Goal: Information Seeking & Learning: Learn about a topic

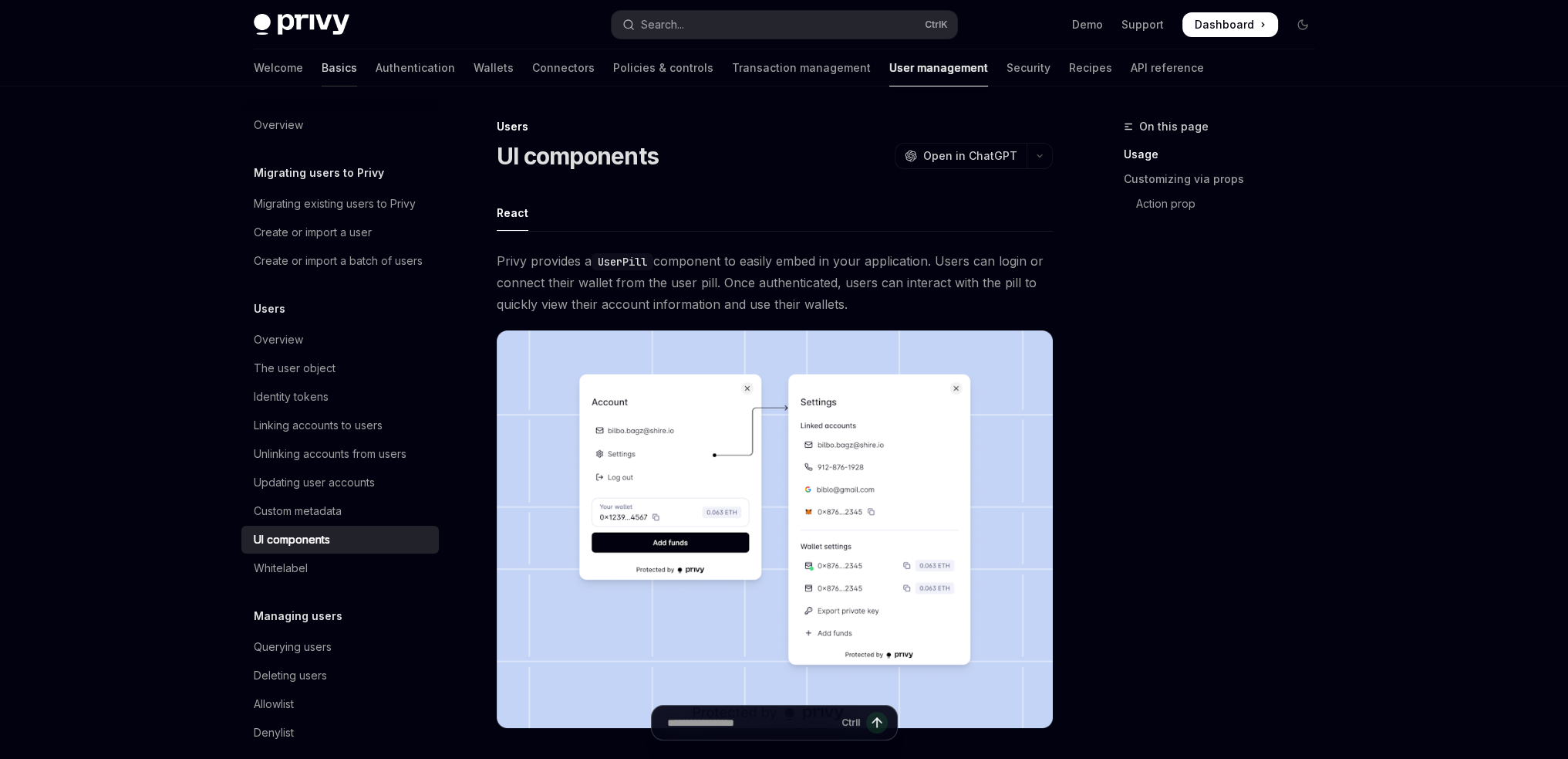
click at [321, 53] on link "Basics" at bounding box center [339, 68] width 36 height 37
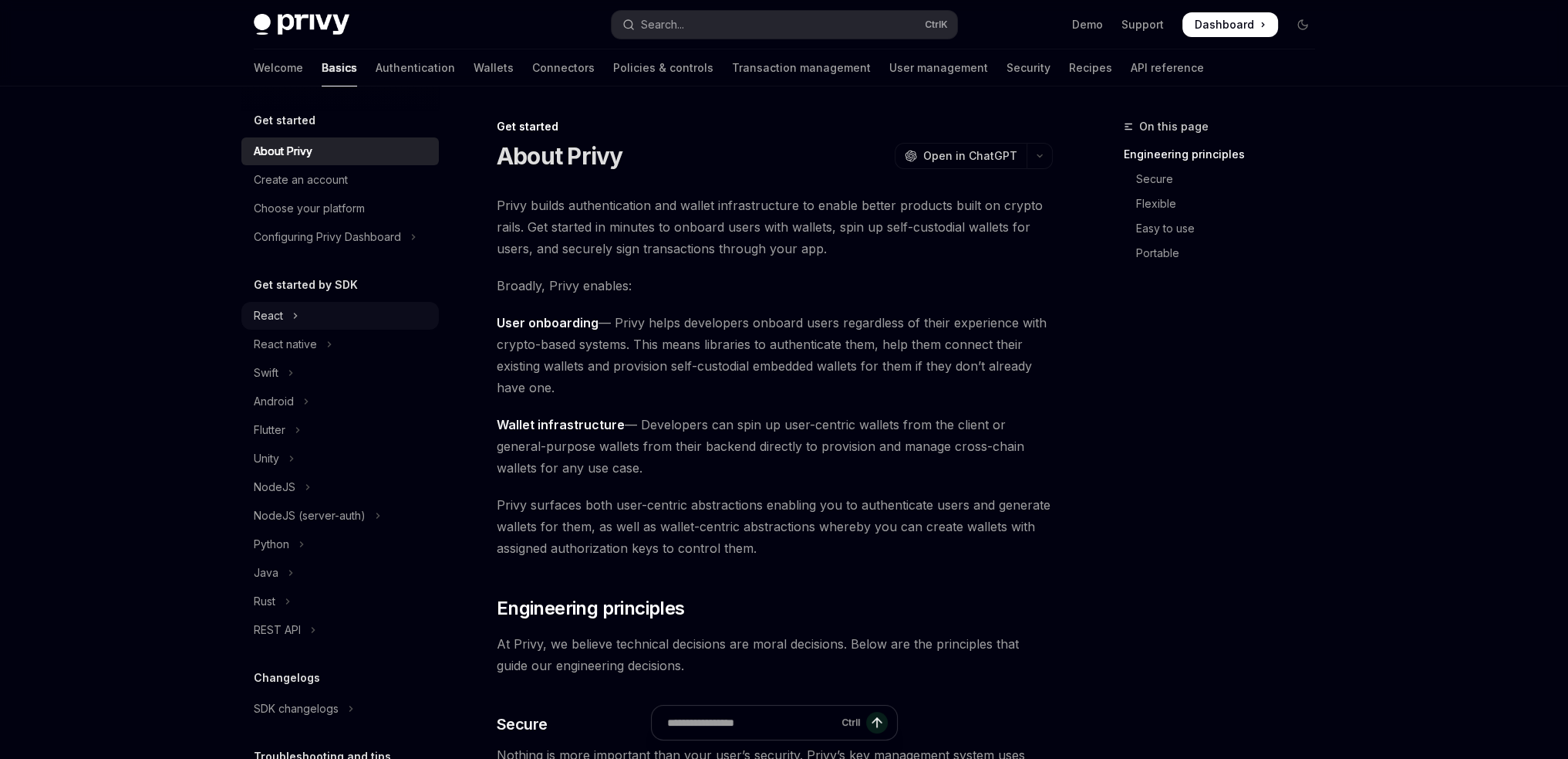
click at [285, 316] on button "React" at bounding box center [339, 316] width 197 height 28
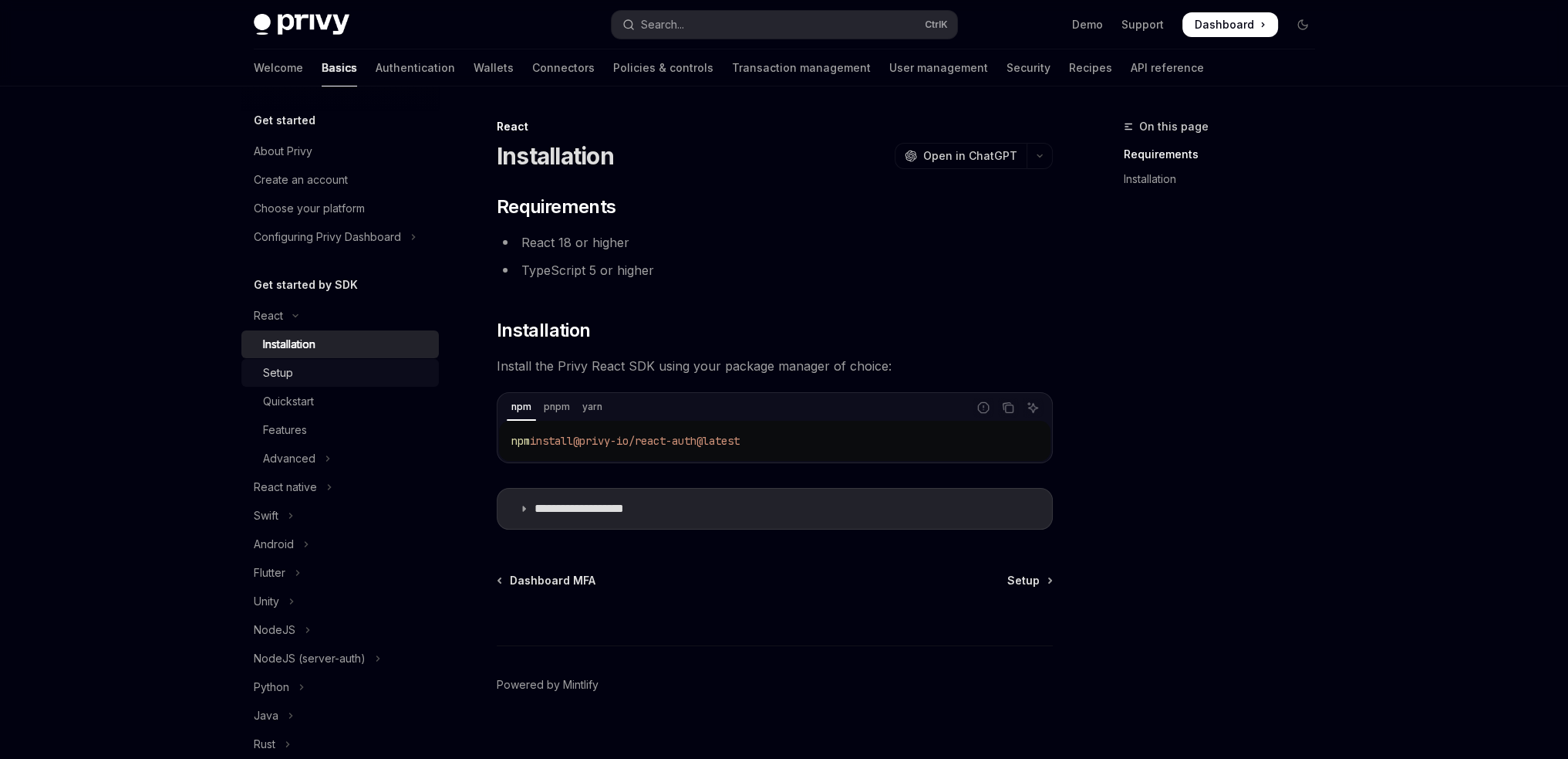
click at [288, 381] on div "Setup" at bounding box center [278, 373] width 30 height 19
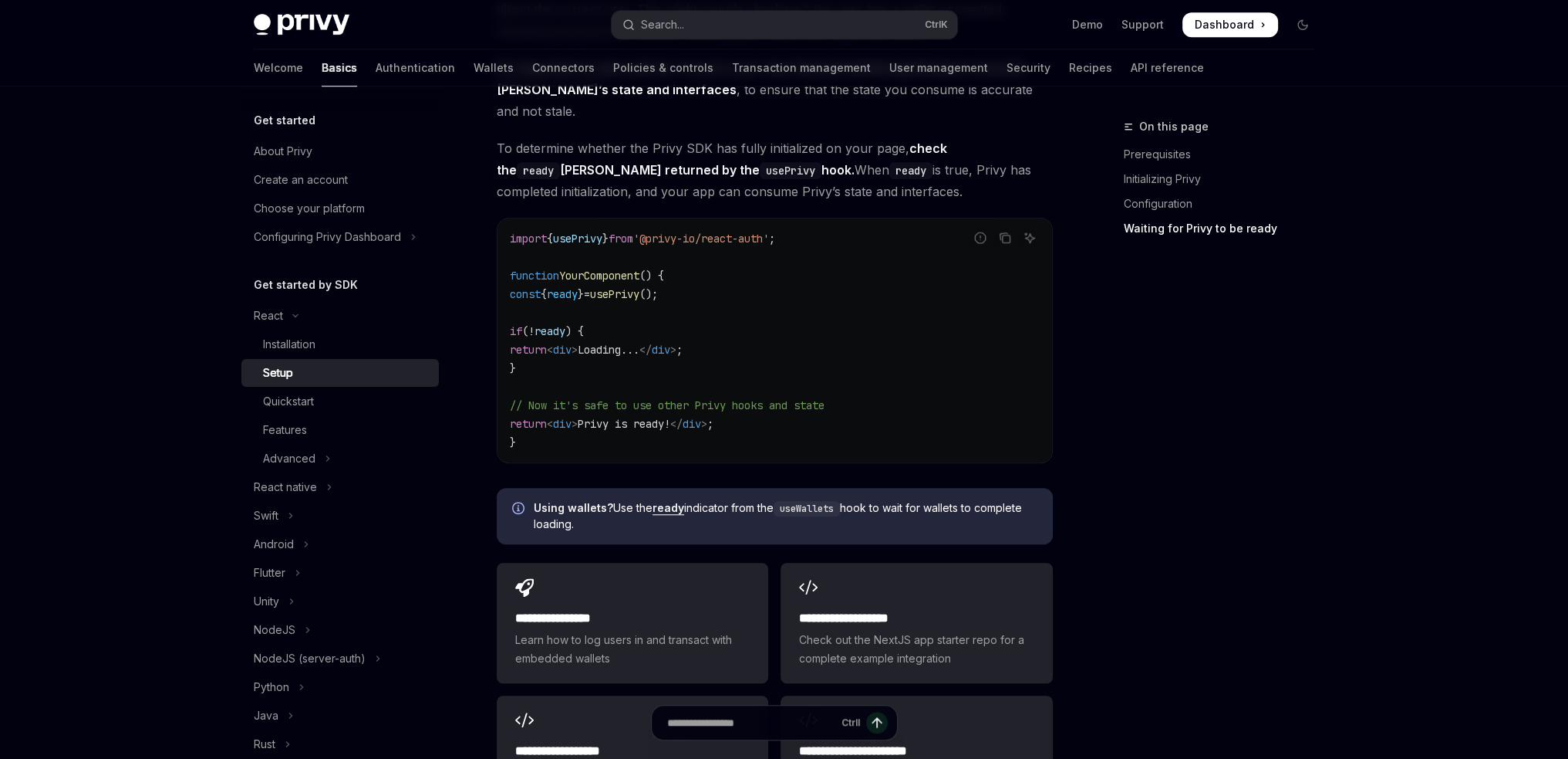
scroll to position [1909, 0]
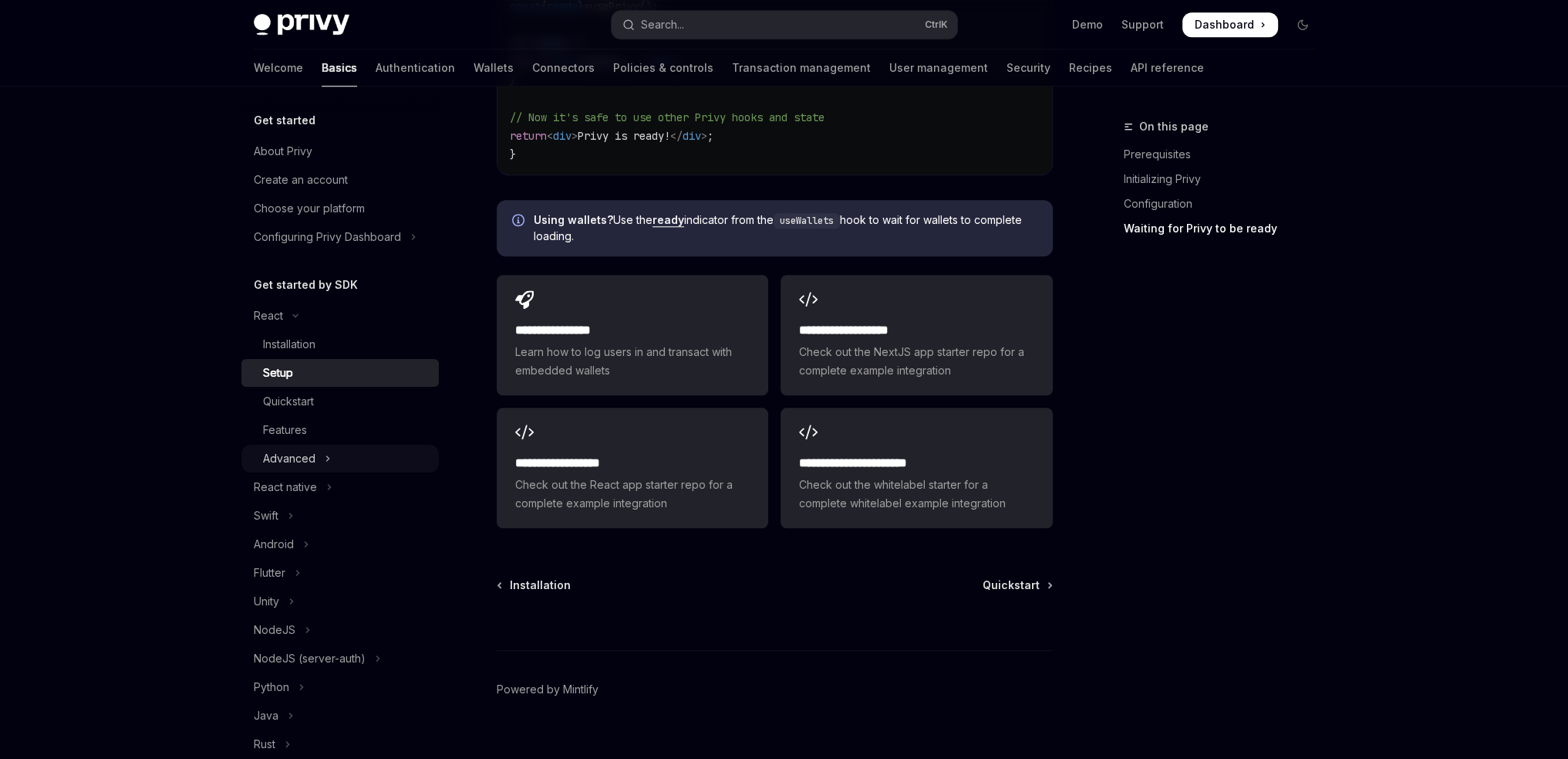
click at [319, 462] on button "Advanced" at bounding box center [339, 458] width 197 height 28
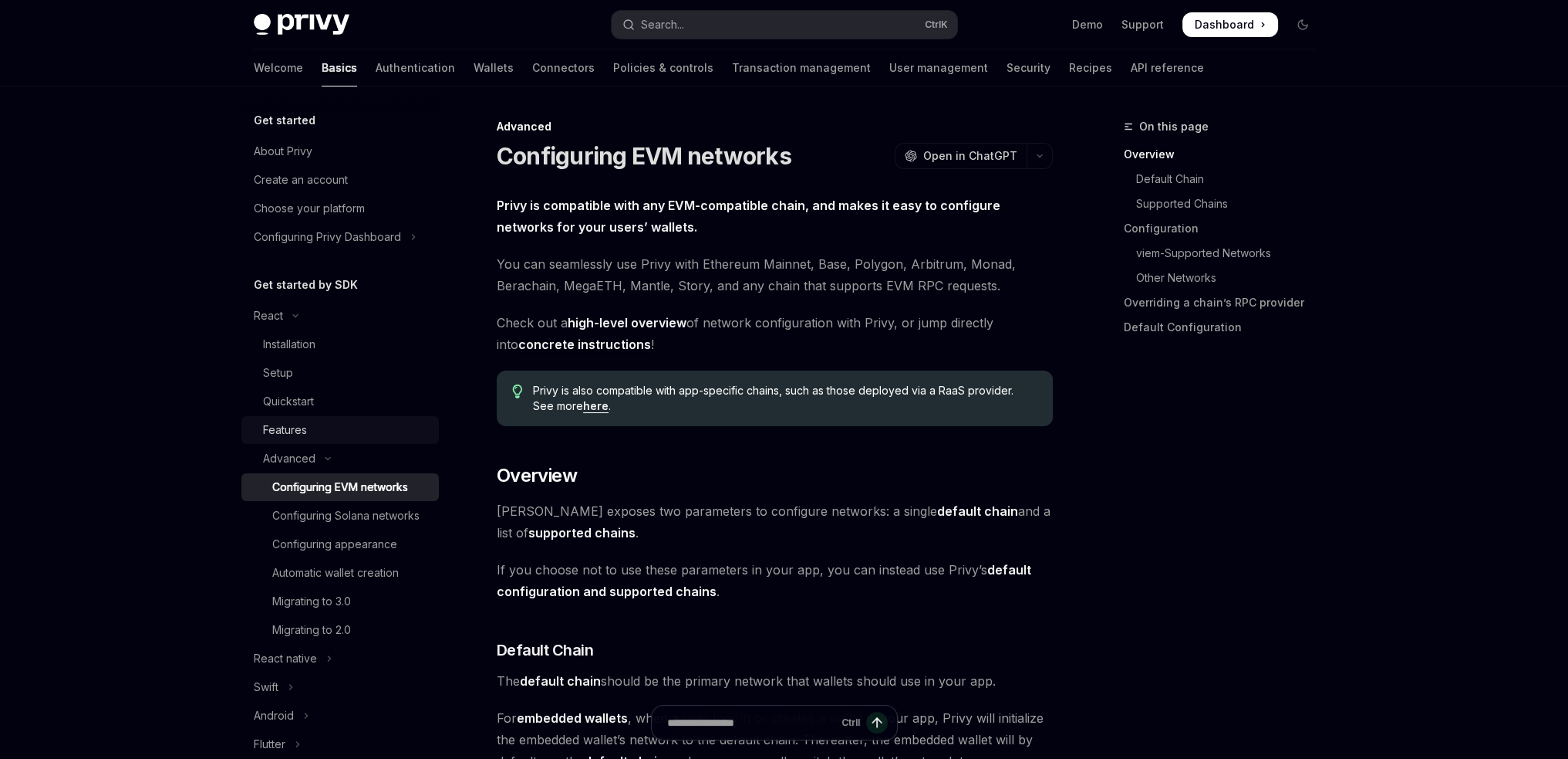
click at [305, 428] on div "Features" at bounding box center [285, 430] width 44 height 19
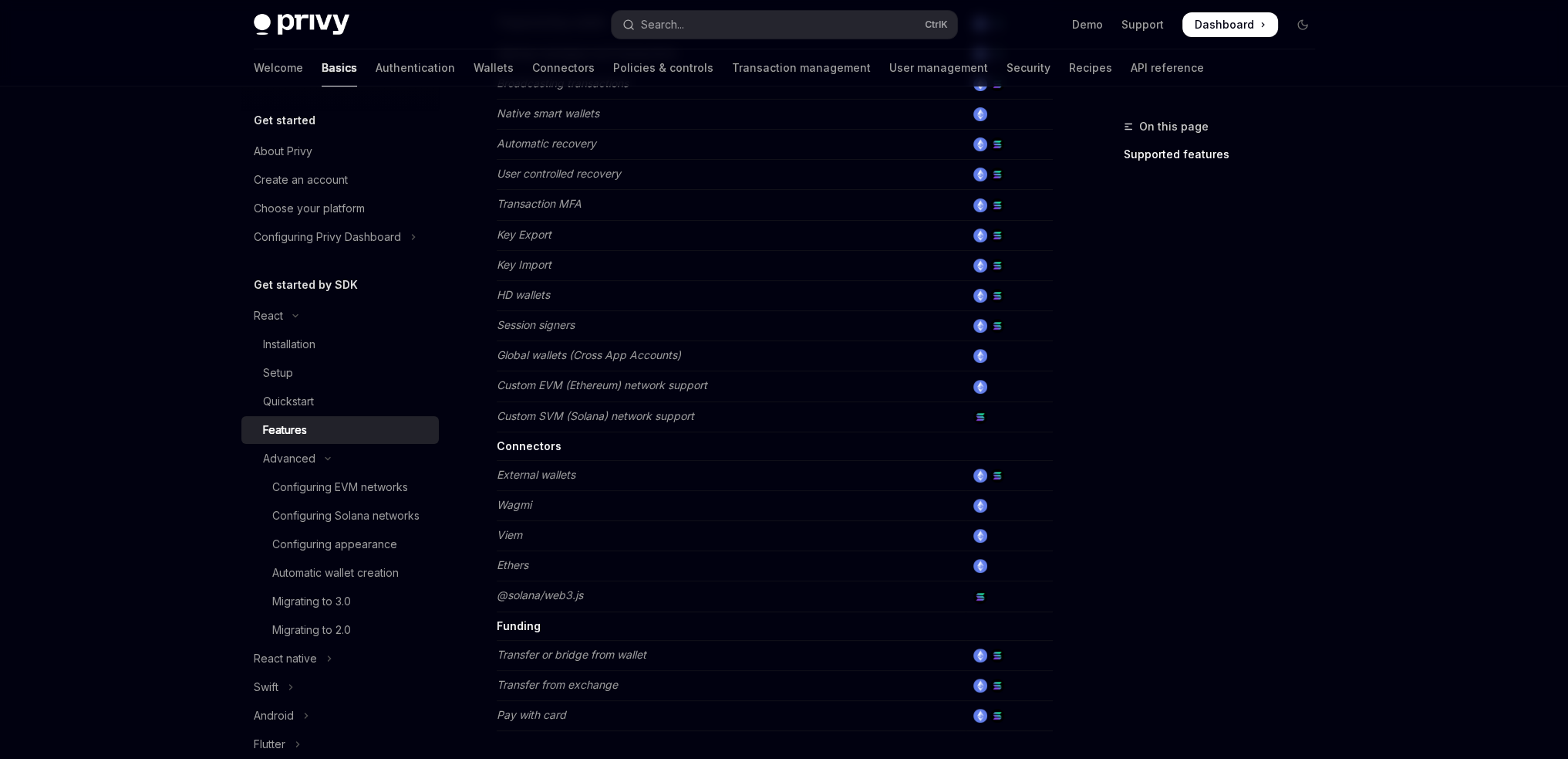
scroll to position [900, 0]
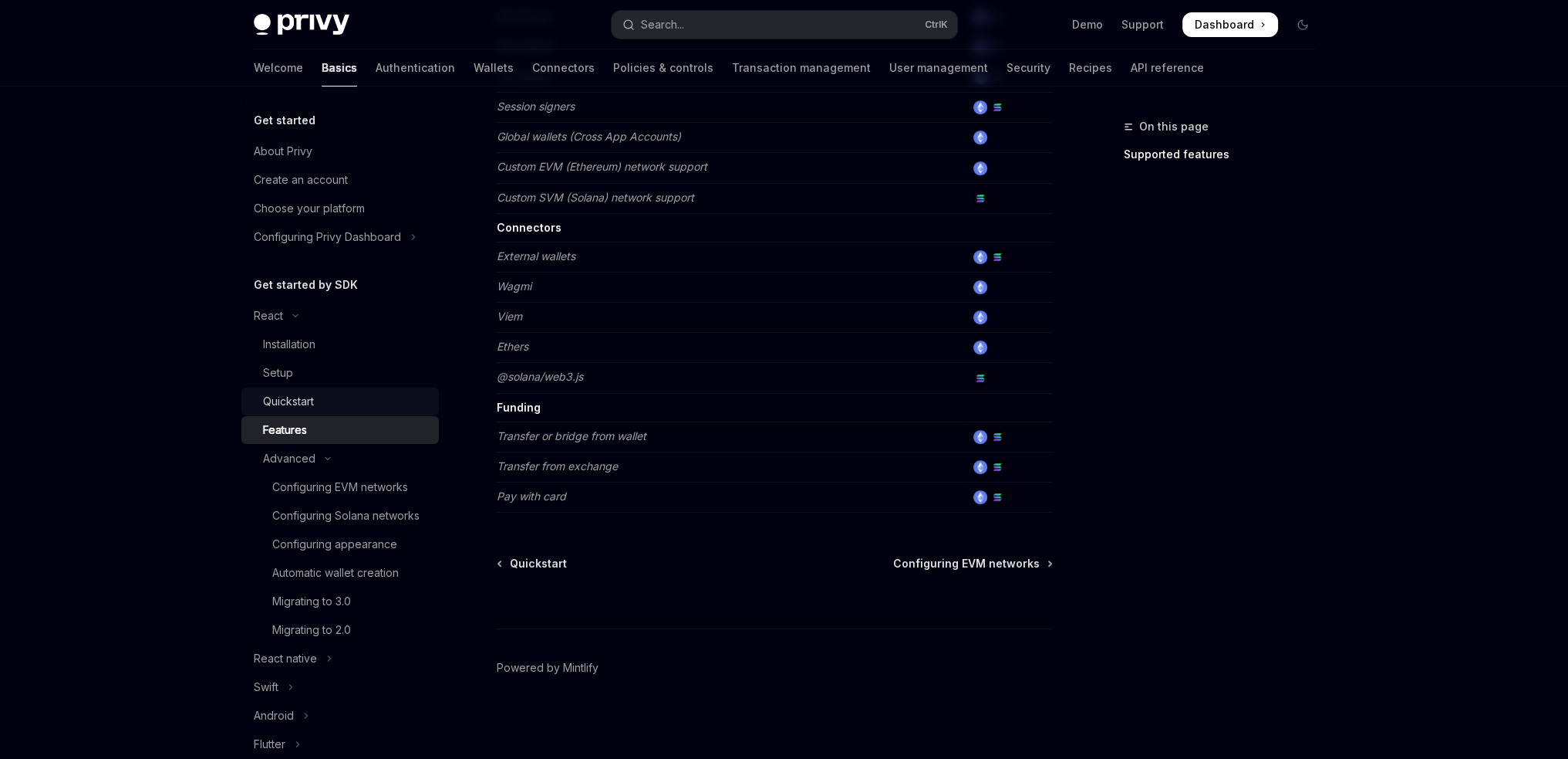
click at [314, 403] on div "Quickstart" at bounding box center [288, 401] width 51 height 19
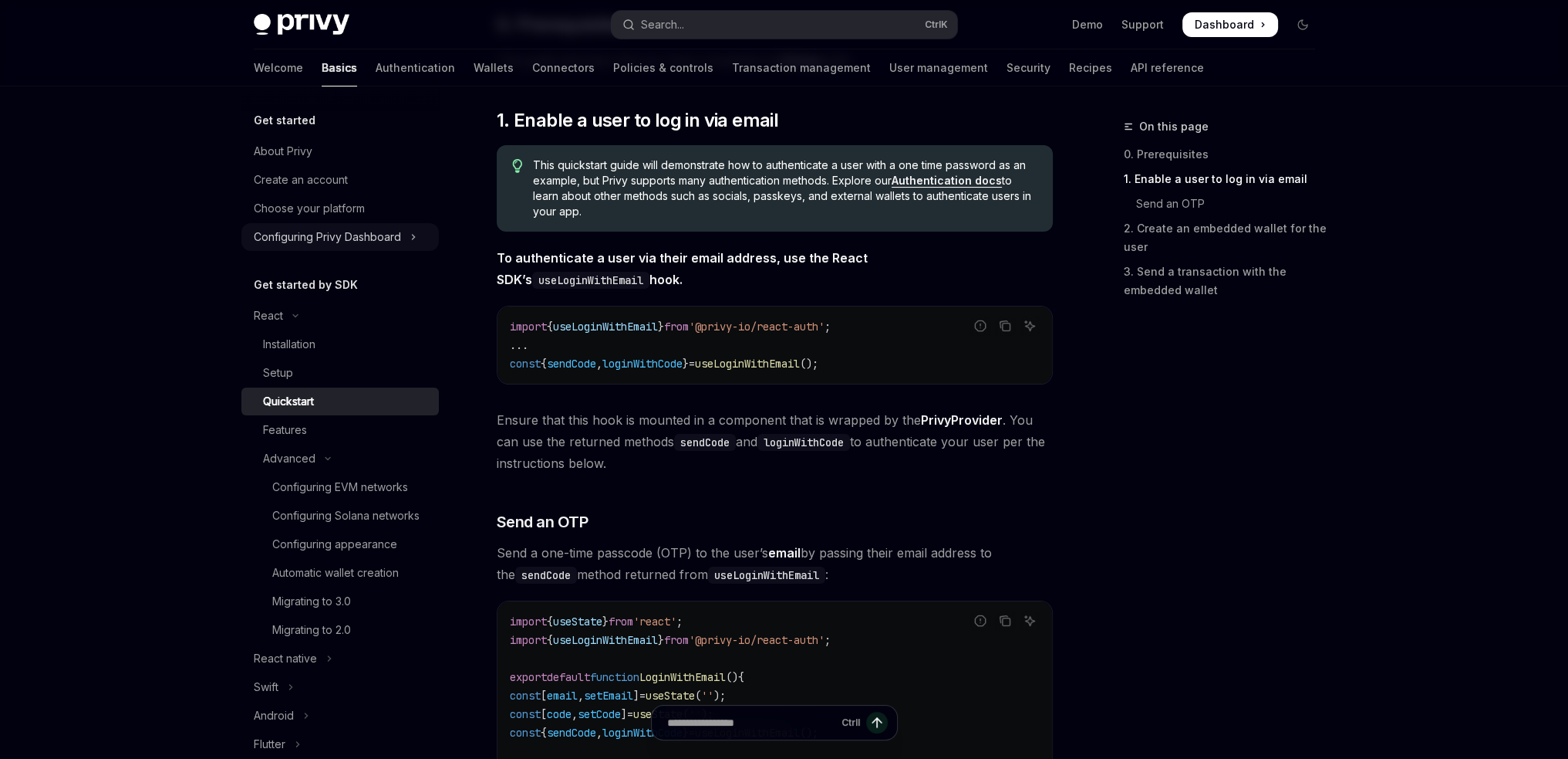
click at [419, 234] on button "Configuring Privy Dashboard" at bounding box center [339, 237] width 197 height 28
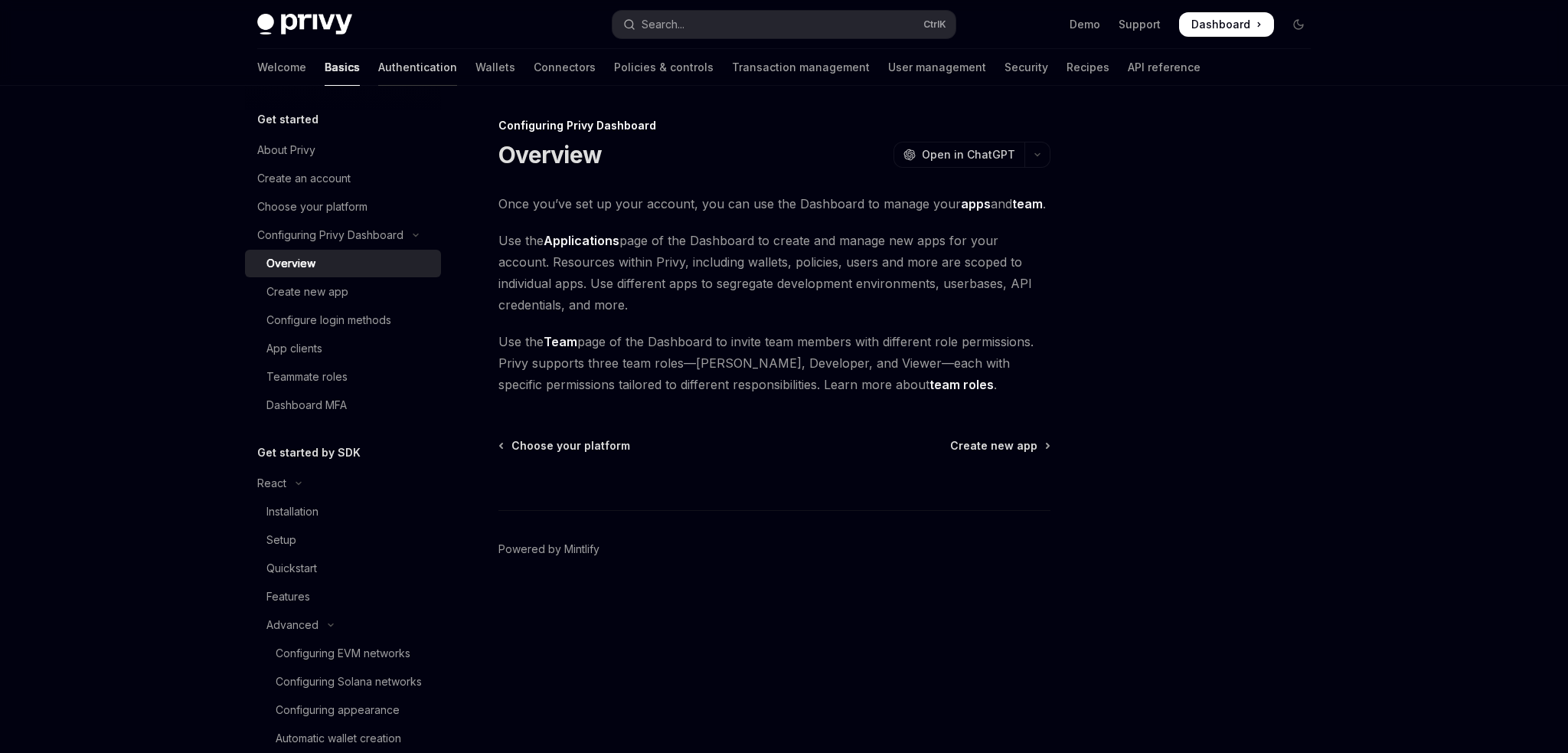
click at [379, 64] on link "Authentication" at bounding box center [418, 67] width 79 height 37
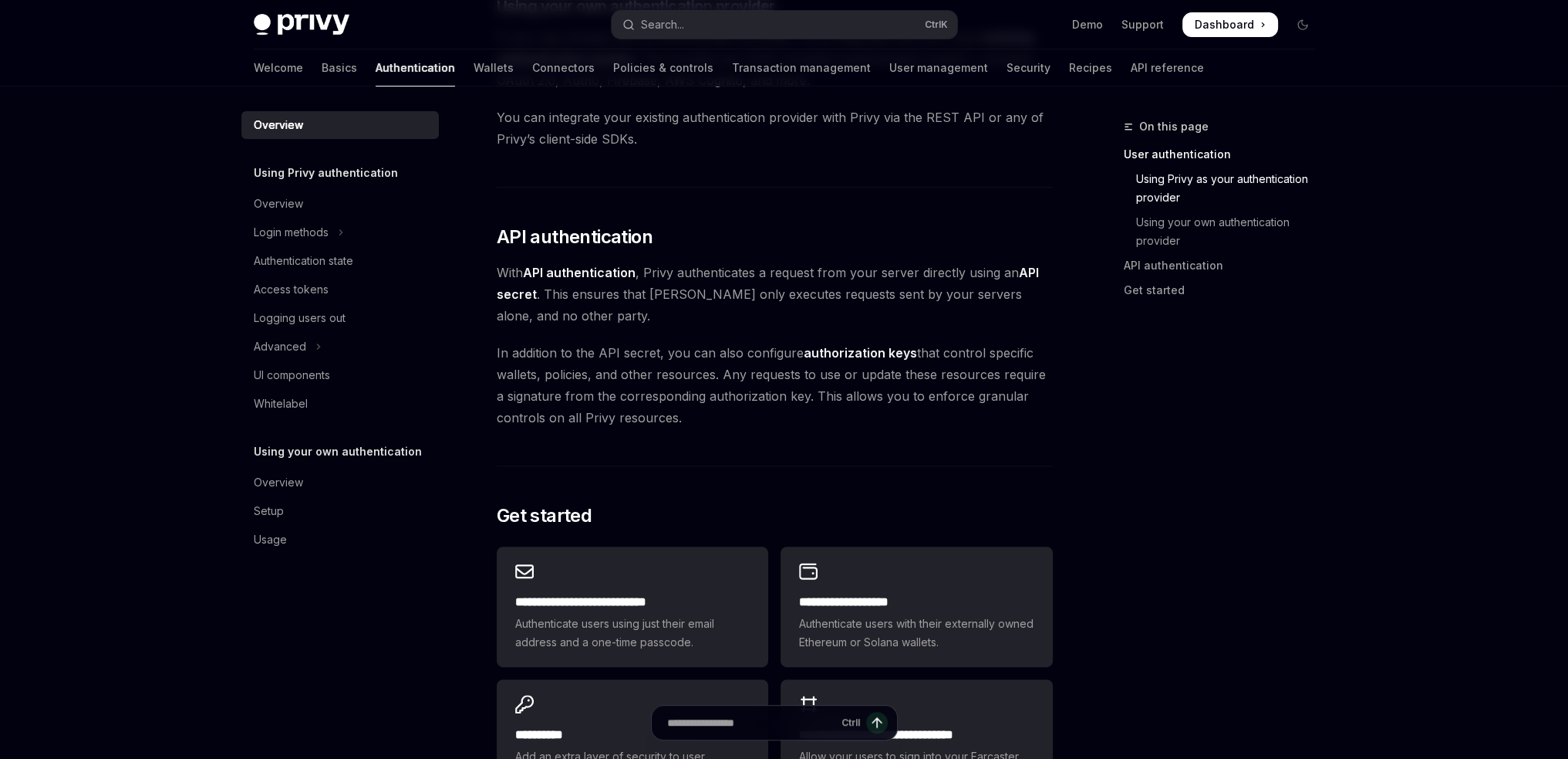
scroll to position [926, 0]
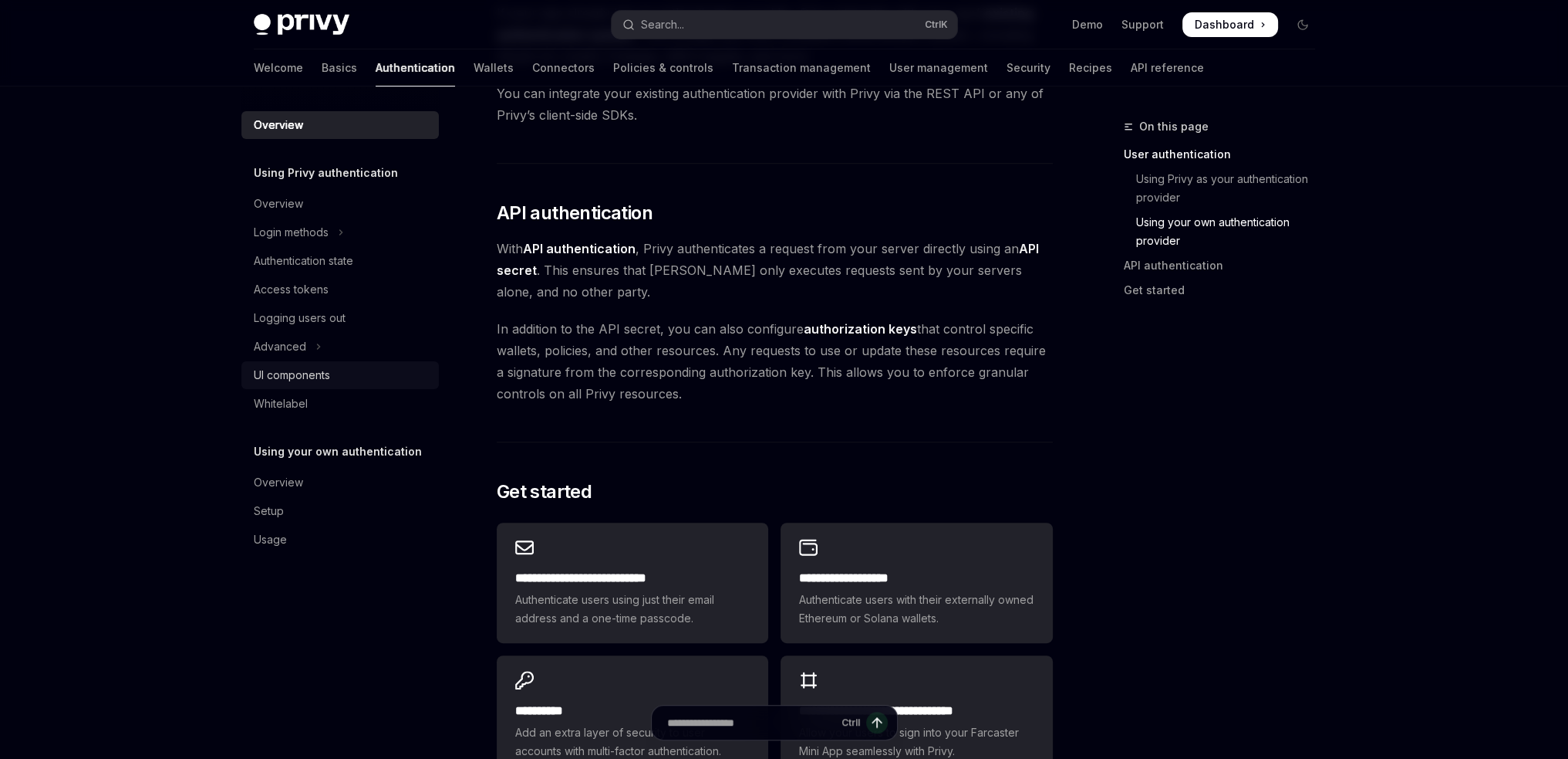
click at [321, 364] on link "UI components" at bounding box center [339, 375] width 197 height 28
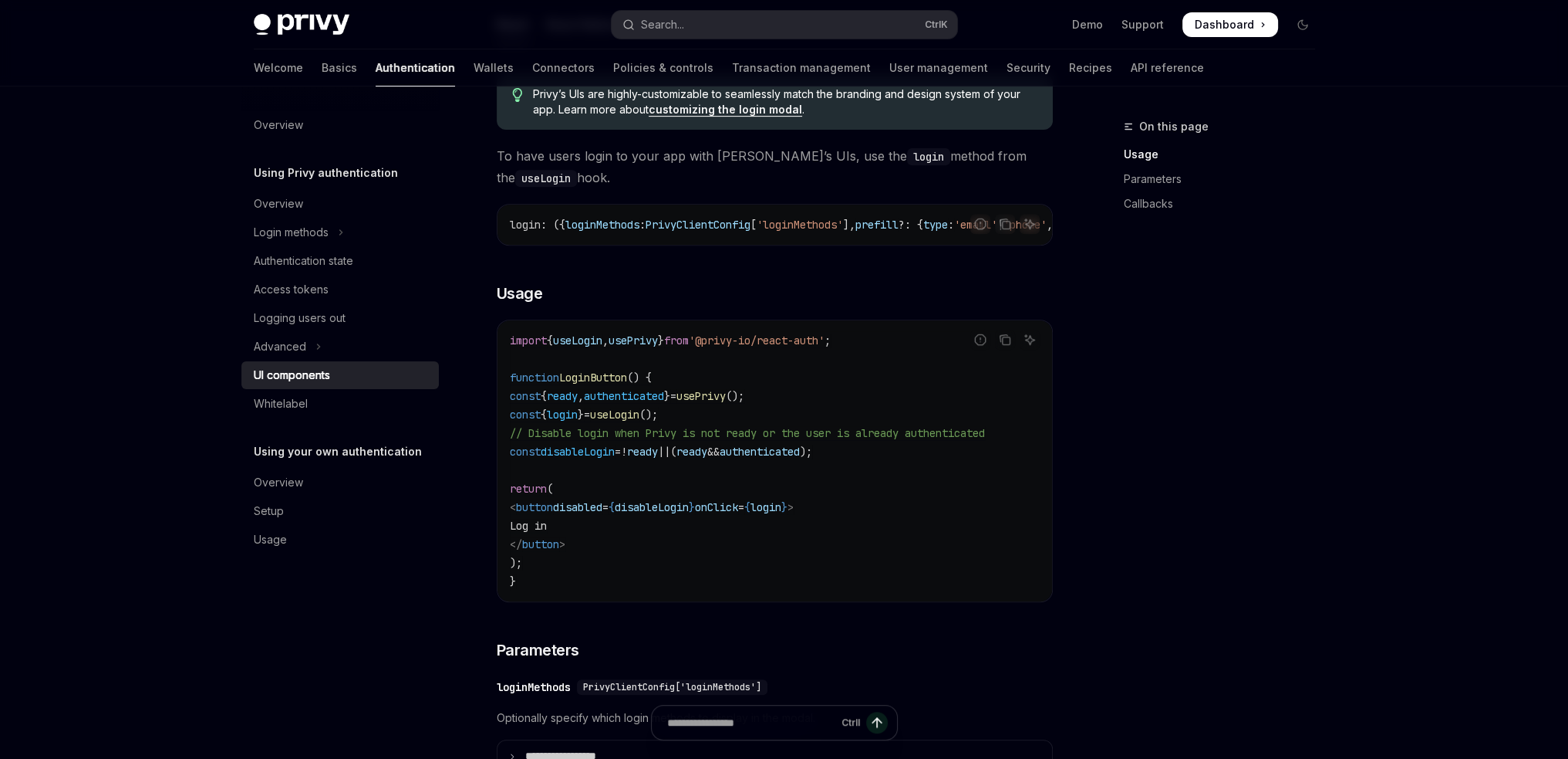
scroll to position [849, 0]
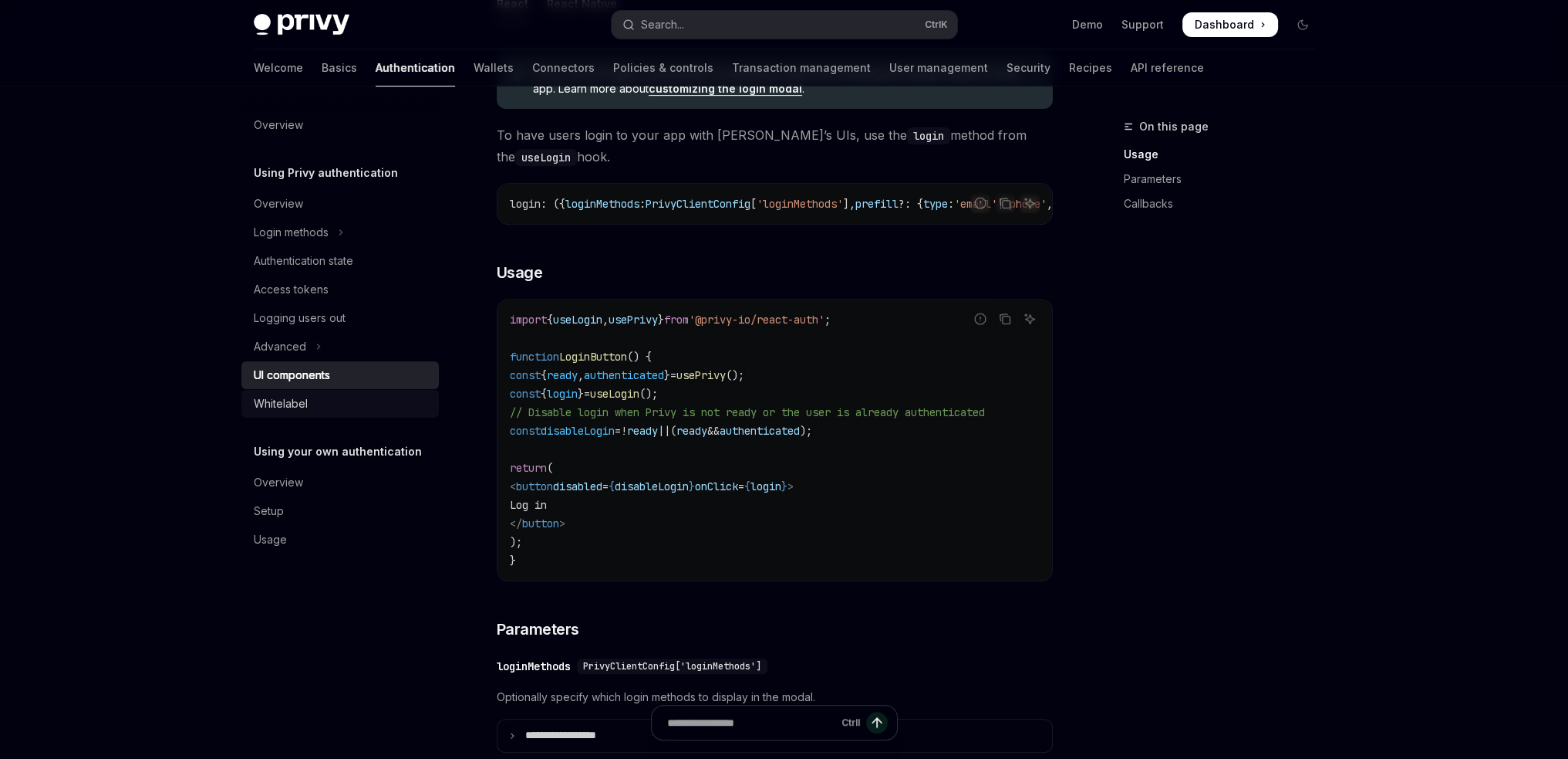
click at [288, 402] on div "Whitelabel" at bounding box center [281, 404] width 54 height 19
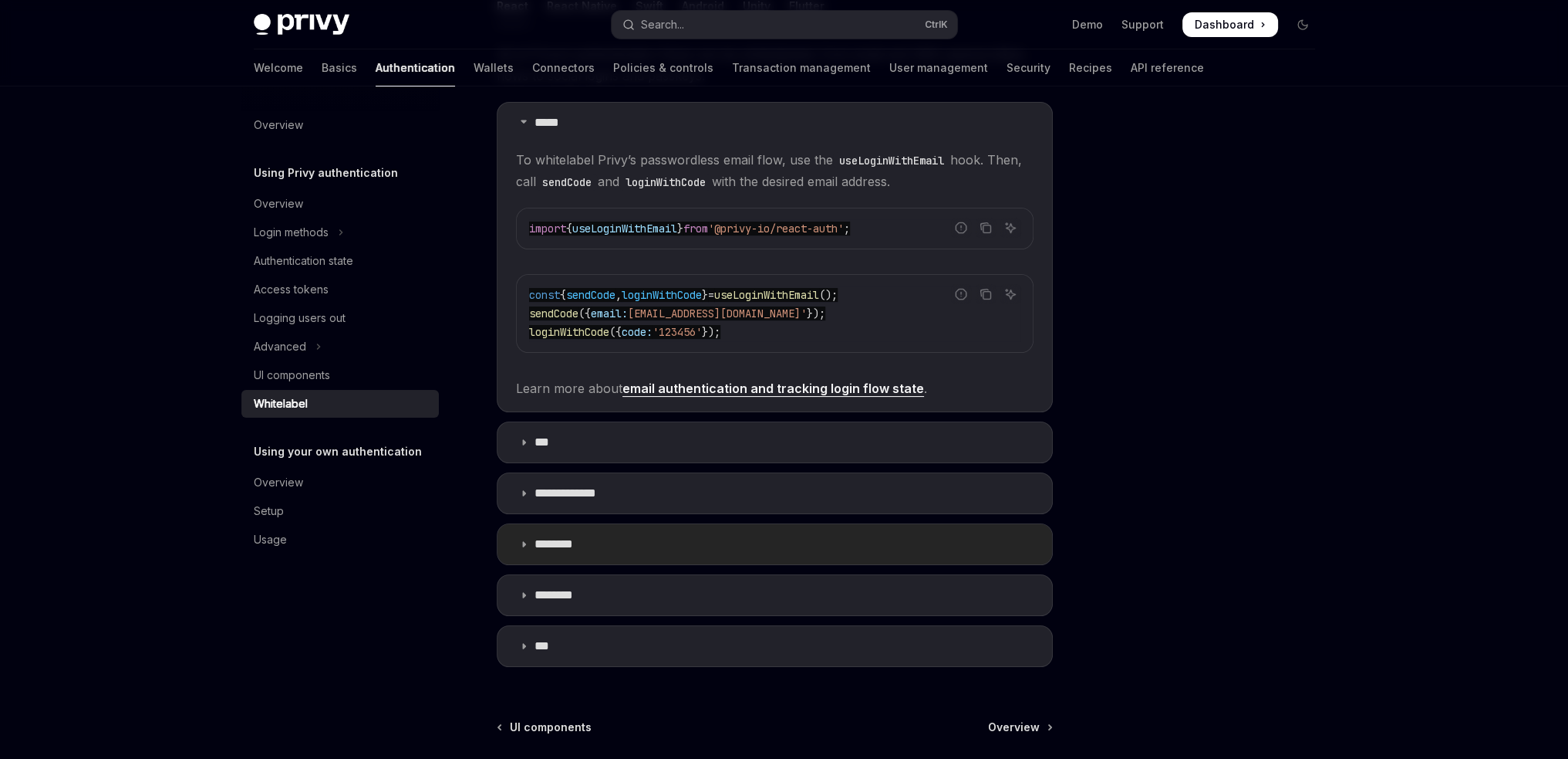
scroll to position [309, 0]
click at [266, 503] on div "Setup" at bounding box center [269, 511] width 30 height 19
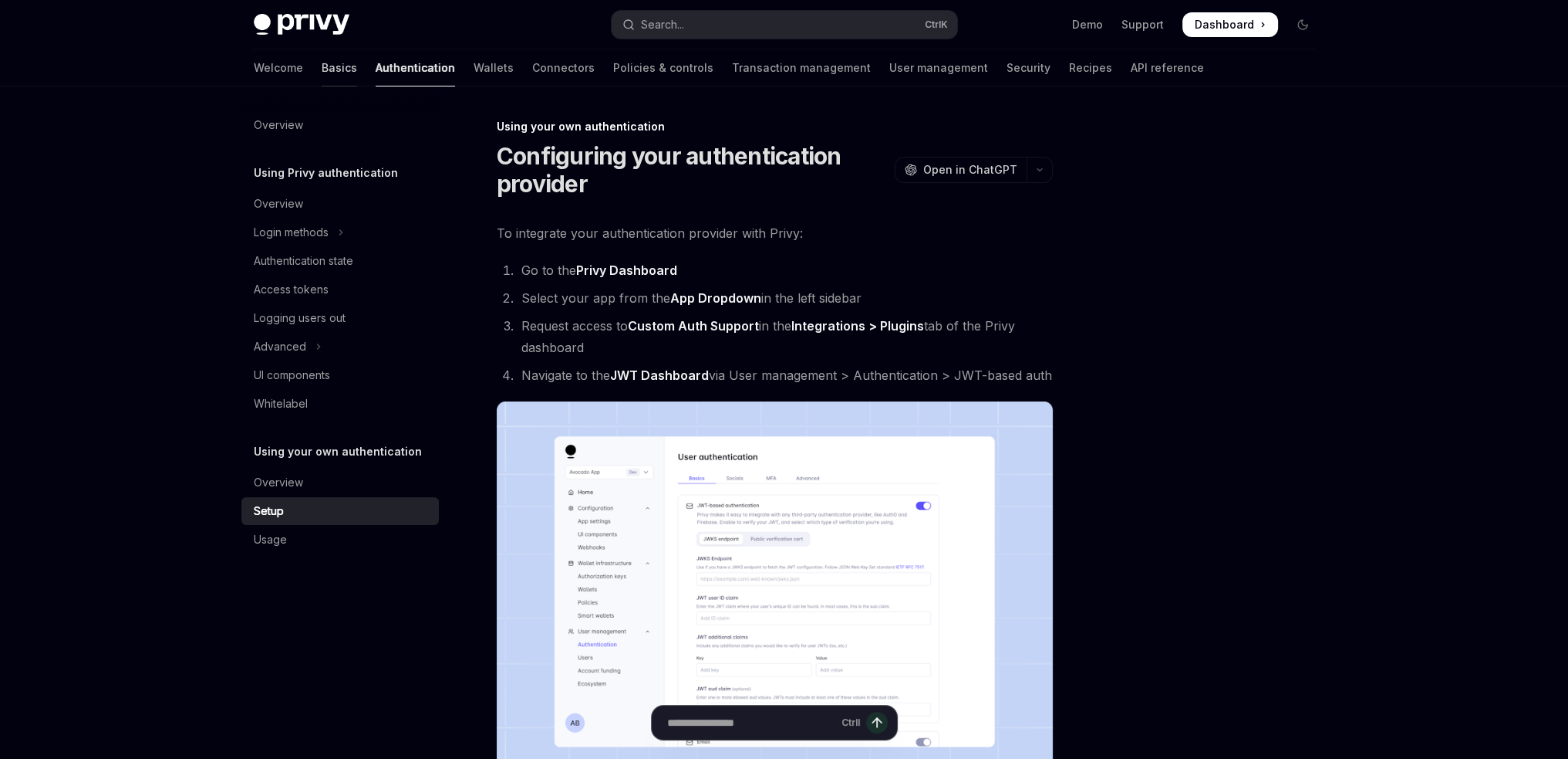
click at [321, 63] on link "Basics" at bounding box center [339, 68] width 36 height 37
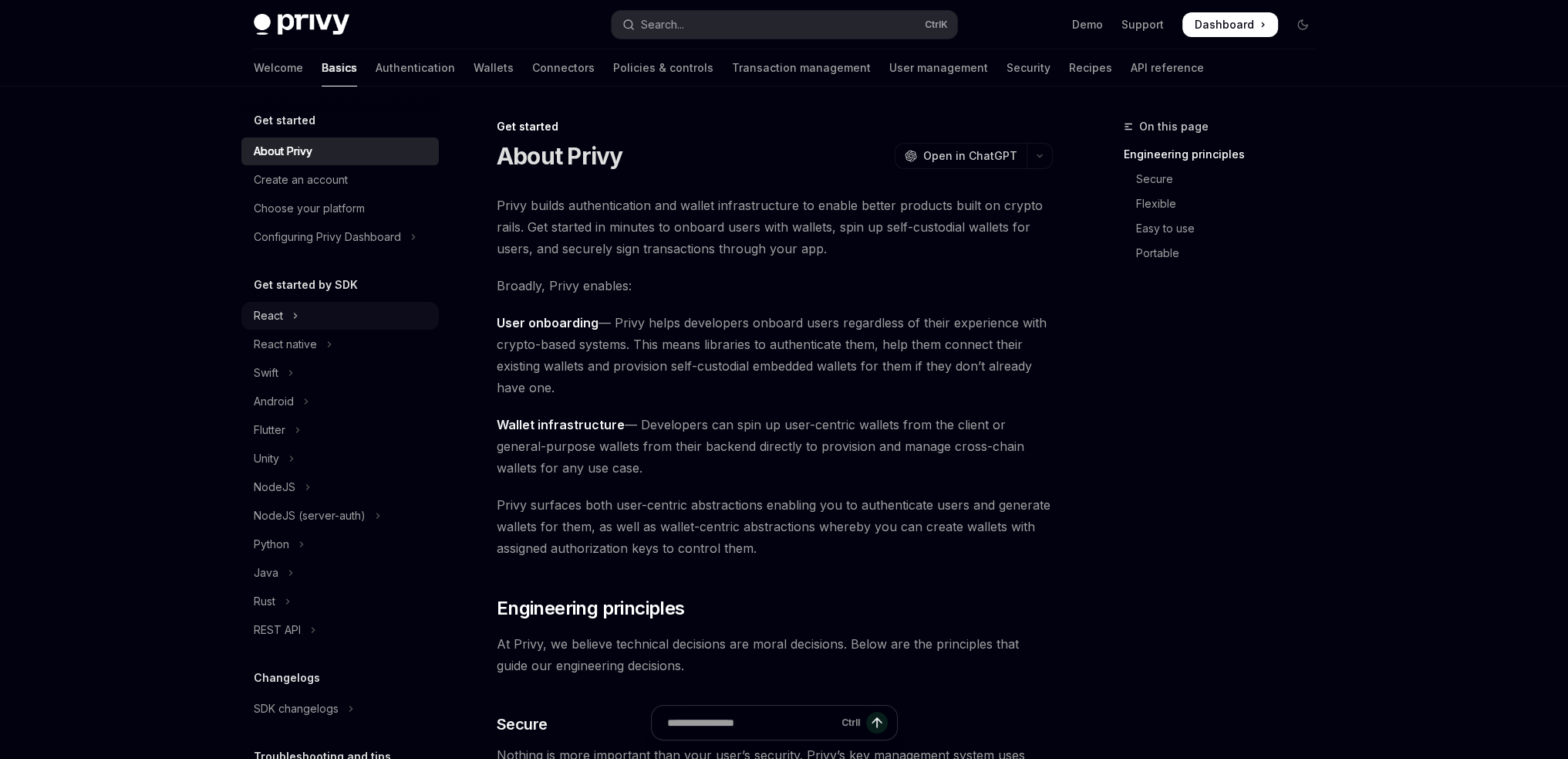
click at [289, 317] on button "React" at bounding box center [339, 316] width 197 height 28
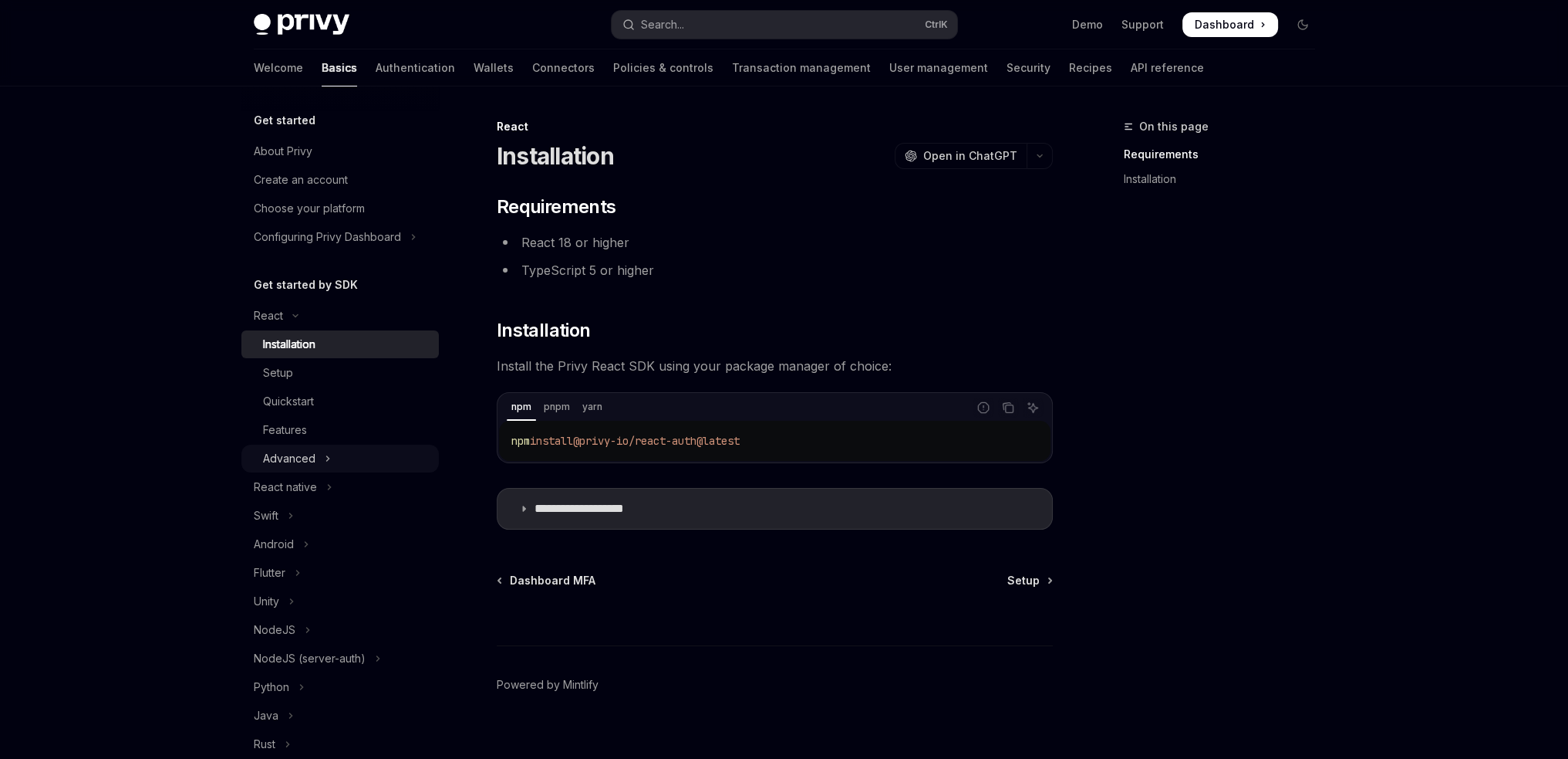
click at [329, 454] on icon "Toggle Advanced section" at bounding box center [327, 459] width 6 height 19
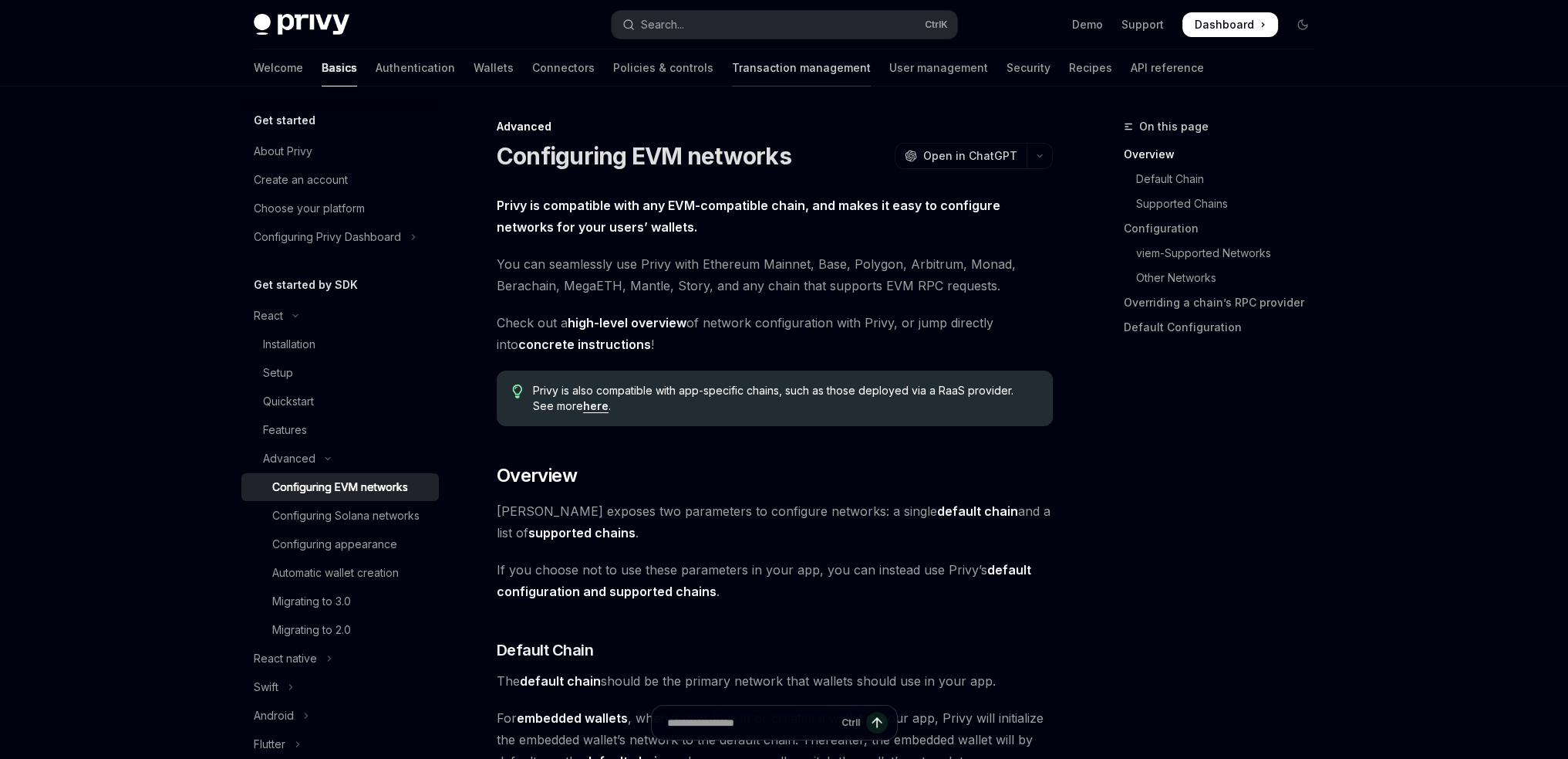
click at [764, 72] on link "Transaction management" at bounding box center [802, 68] width 139 height 37
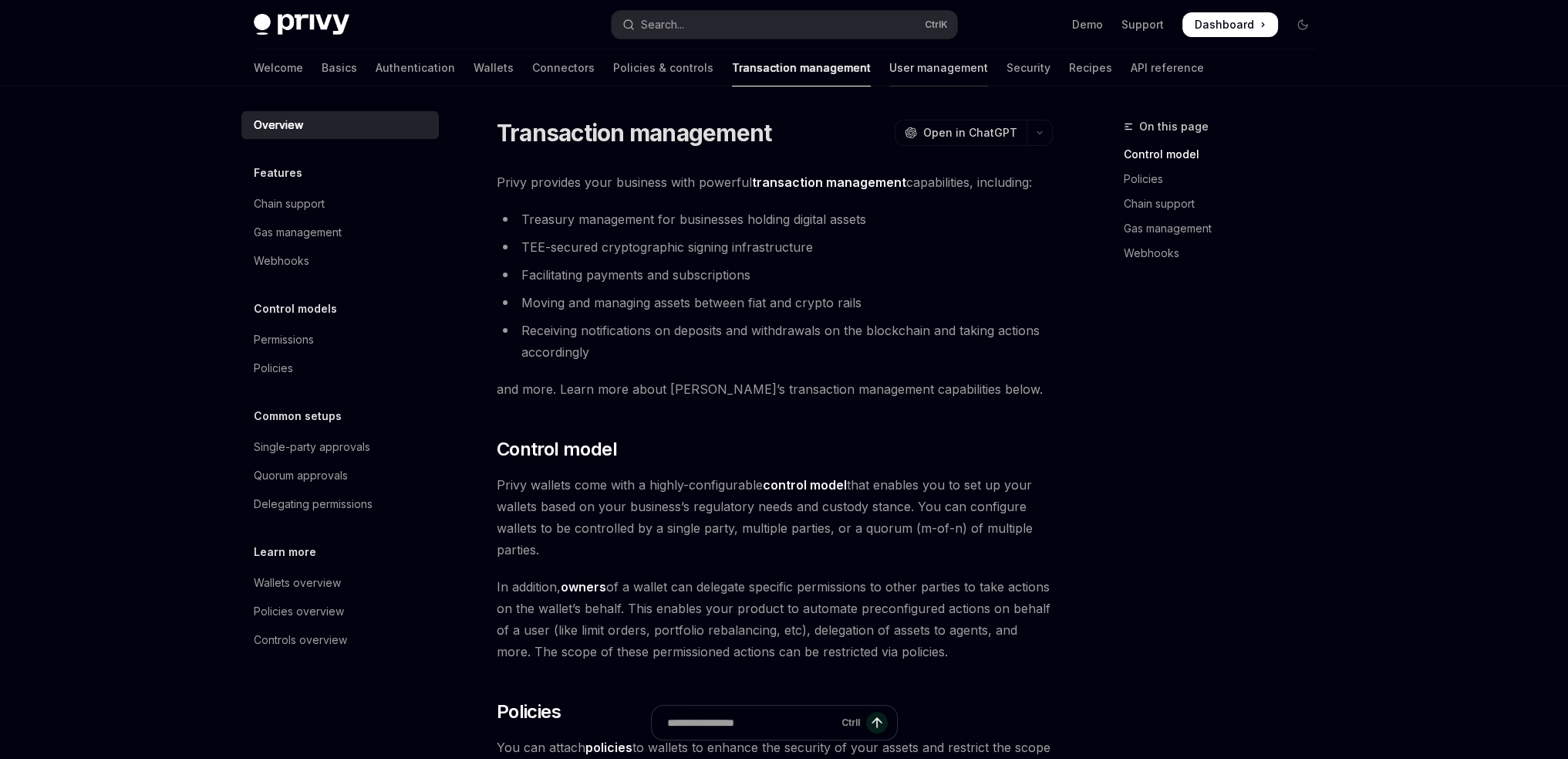
click at [890, 74] on link "User management" at bounding box center [939, 68] width 99 height 37
type textarea "*"
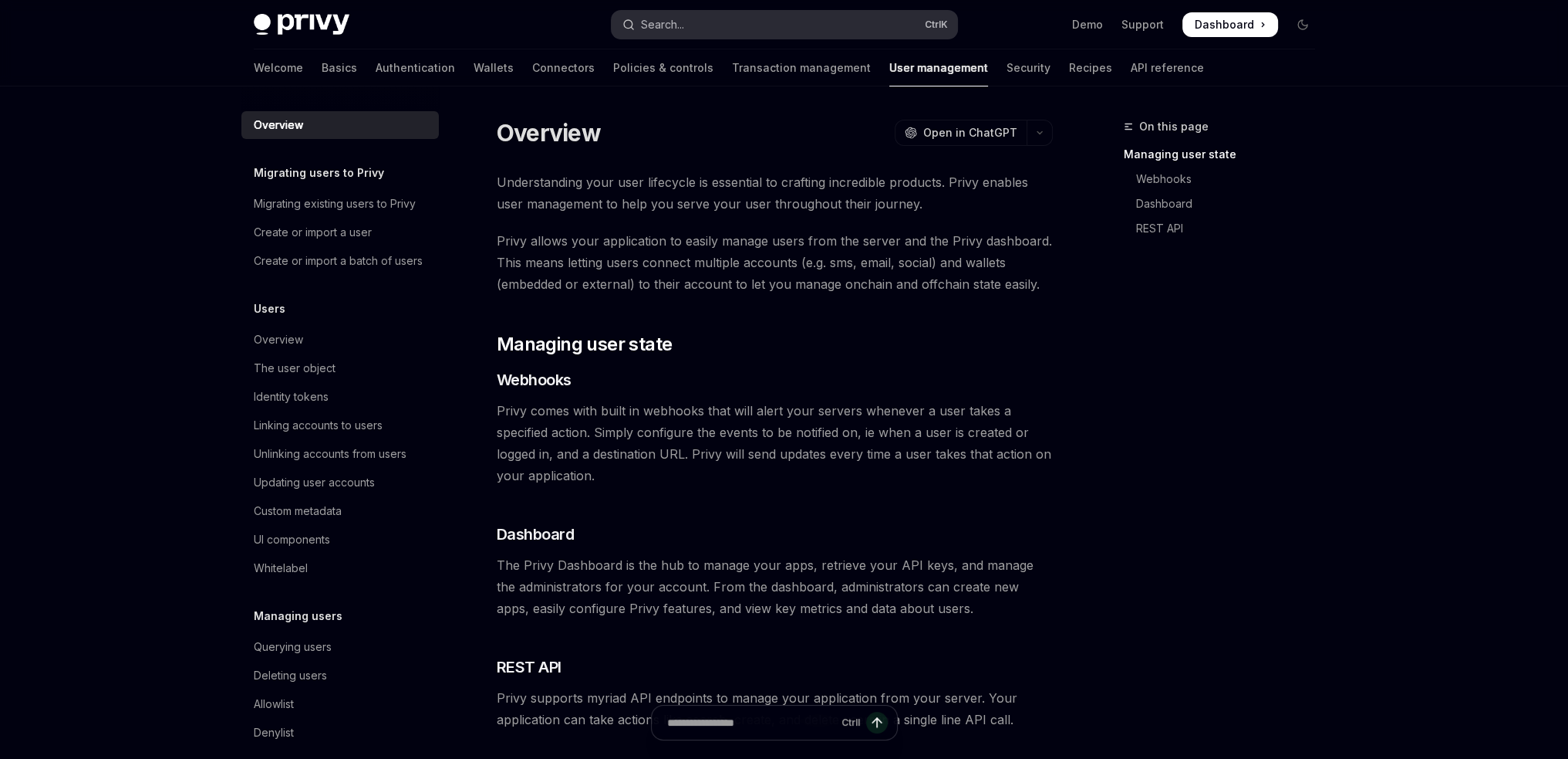
click at [700, 28] on button "Search... Ctrl K" at bounding box center [784, 25] width 346 height 28
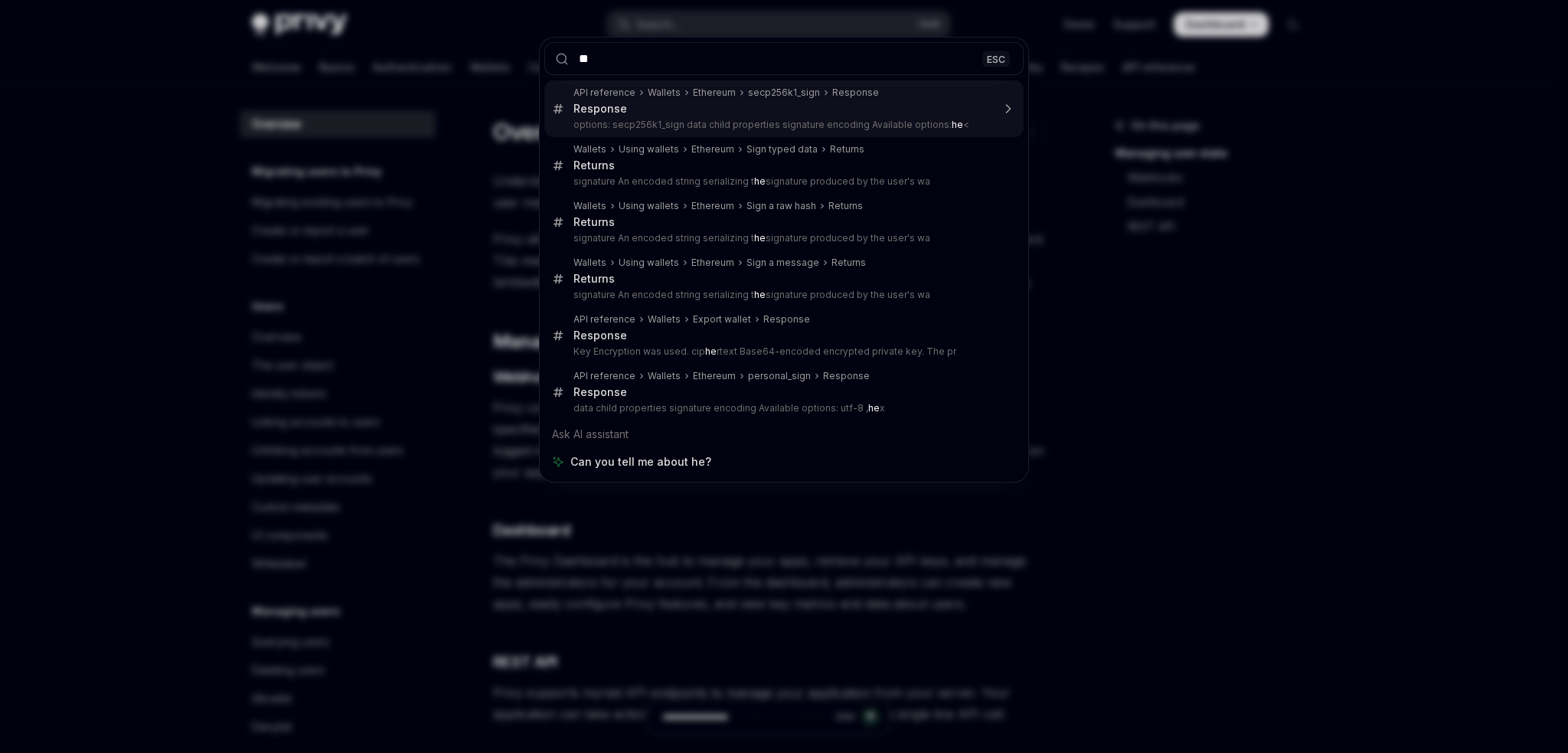
type input "*"
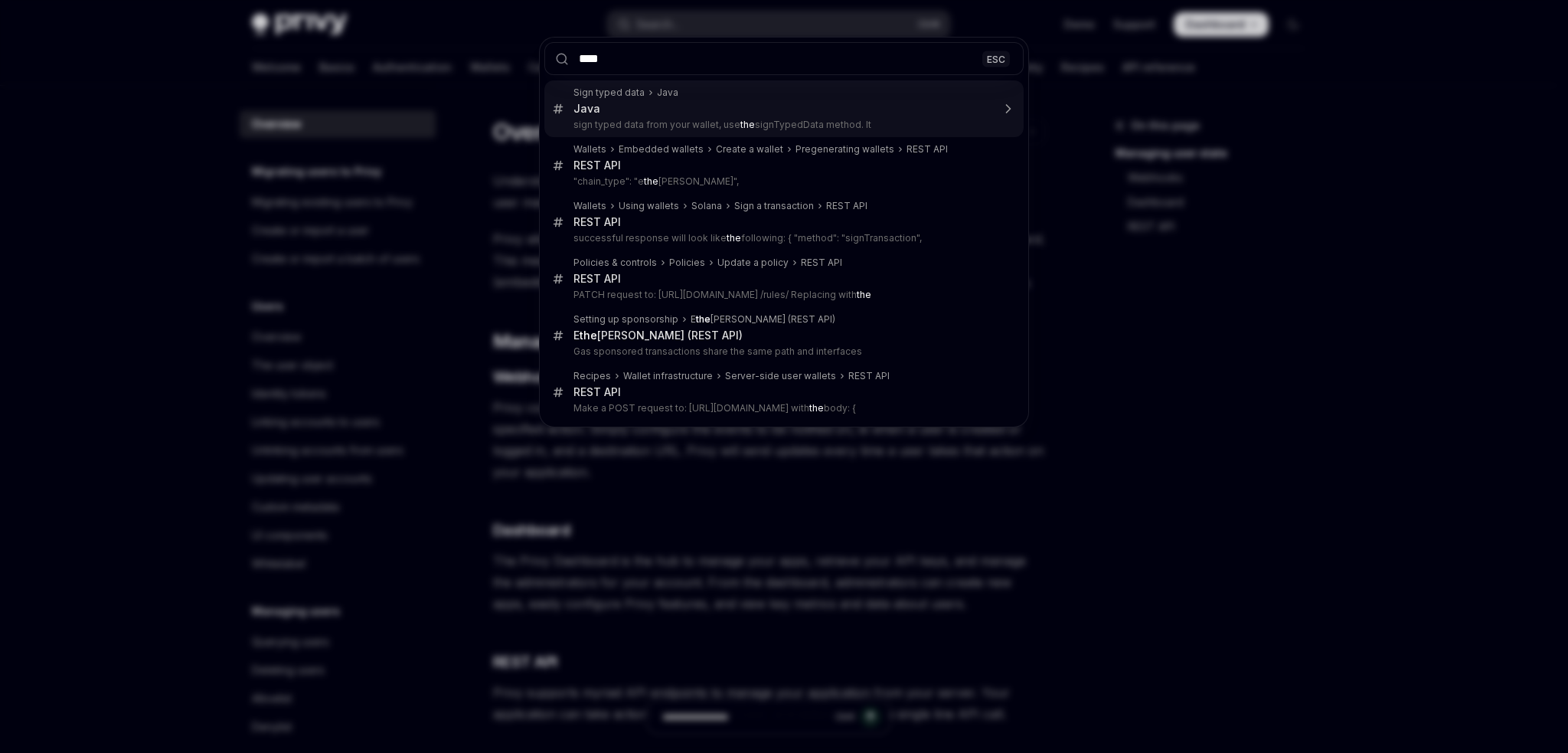
type input "*****"
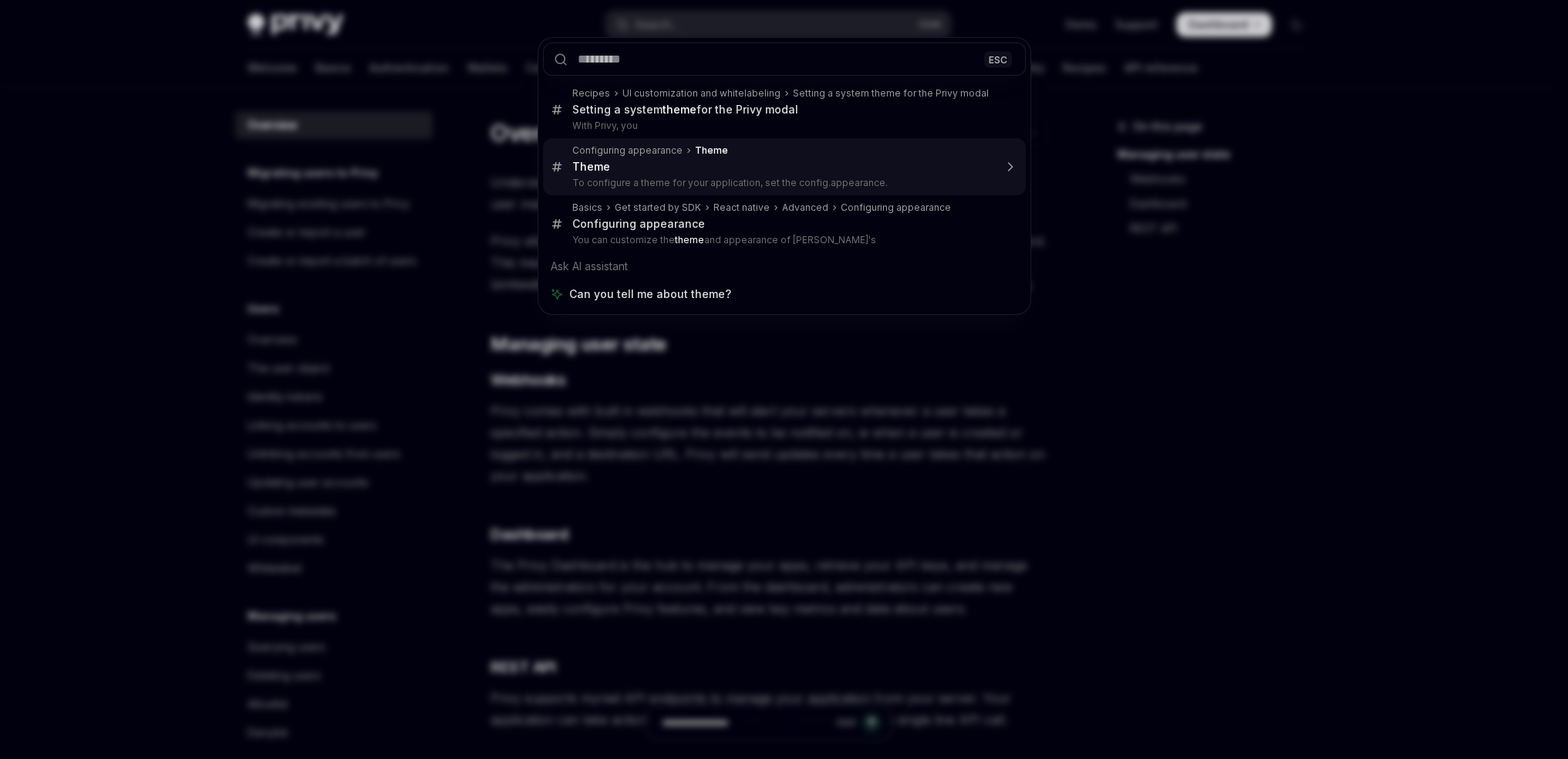
scroll to position [2192, 0]
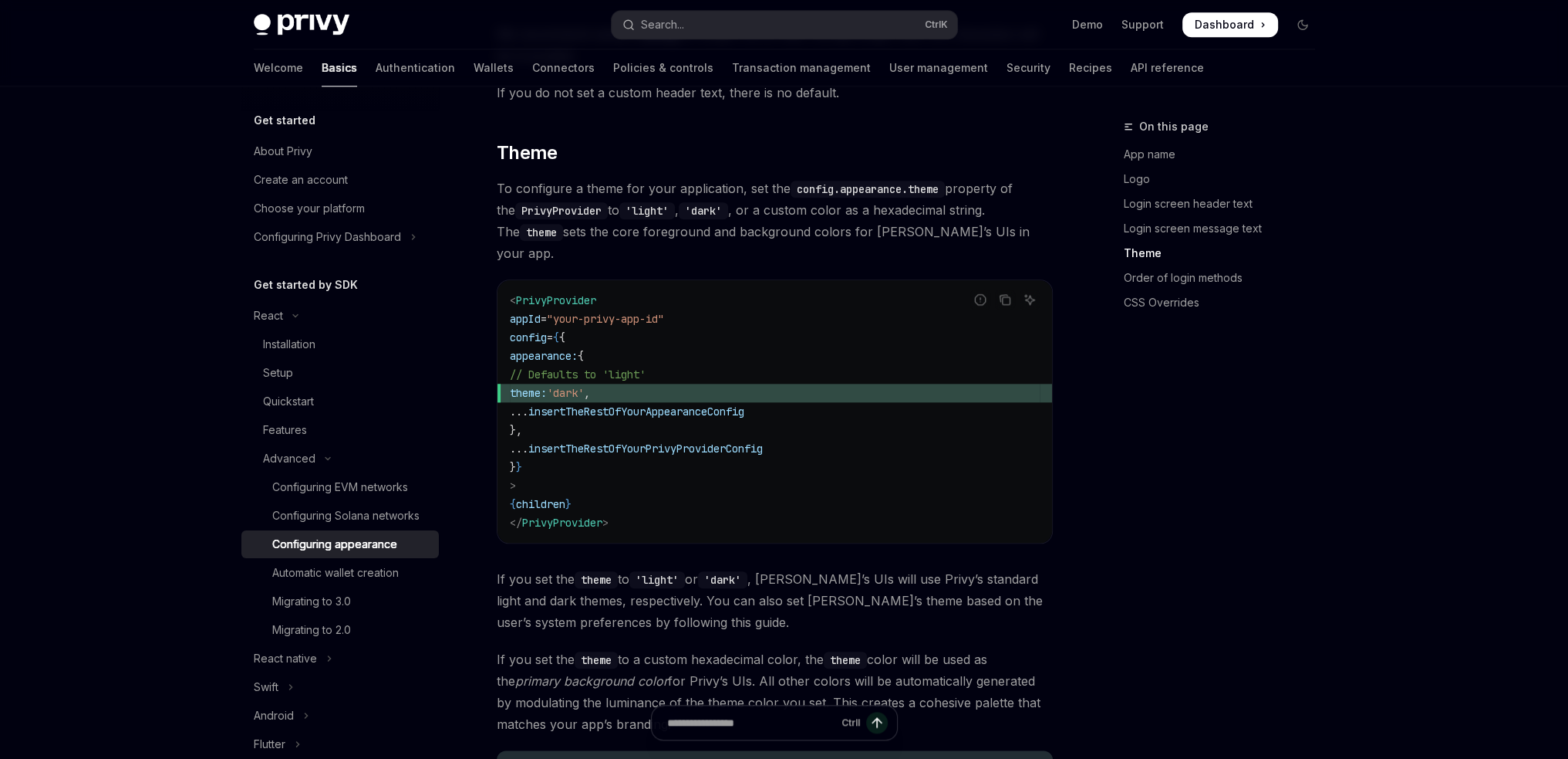
drag, startPoint x: 546, startPoint y: 347, endPoint x: 633, endPoint y: 341, distance: 87.2
click at [633, 383] on span "theme: 'dark' ," at bounding box center [775, 393] width 530 height 19
drag, startPoint x: 540, startPoint y: 308, endPoint x: 541, endPoint y: 329, distance: 21.0
click at [541, 329] on code "< PrivyProvider appId = "your-privy-app-id" config = { { appearance: { // Defau…" at bounding box center [775, 411] width 530 height 241
click at [541, 367] on span "// Defaults to 'light'" at bounding box center [578, 374] width 136 height 14
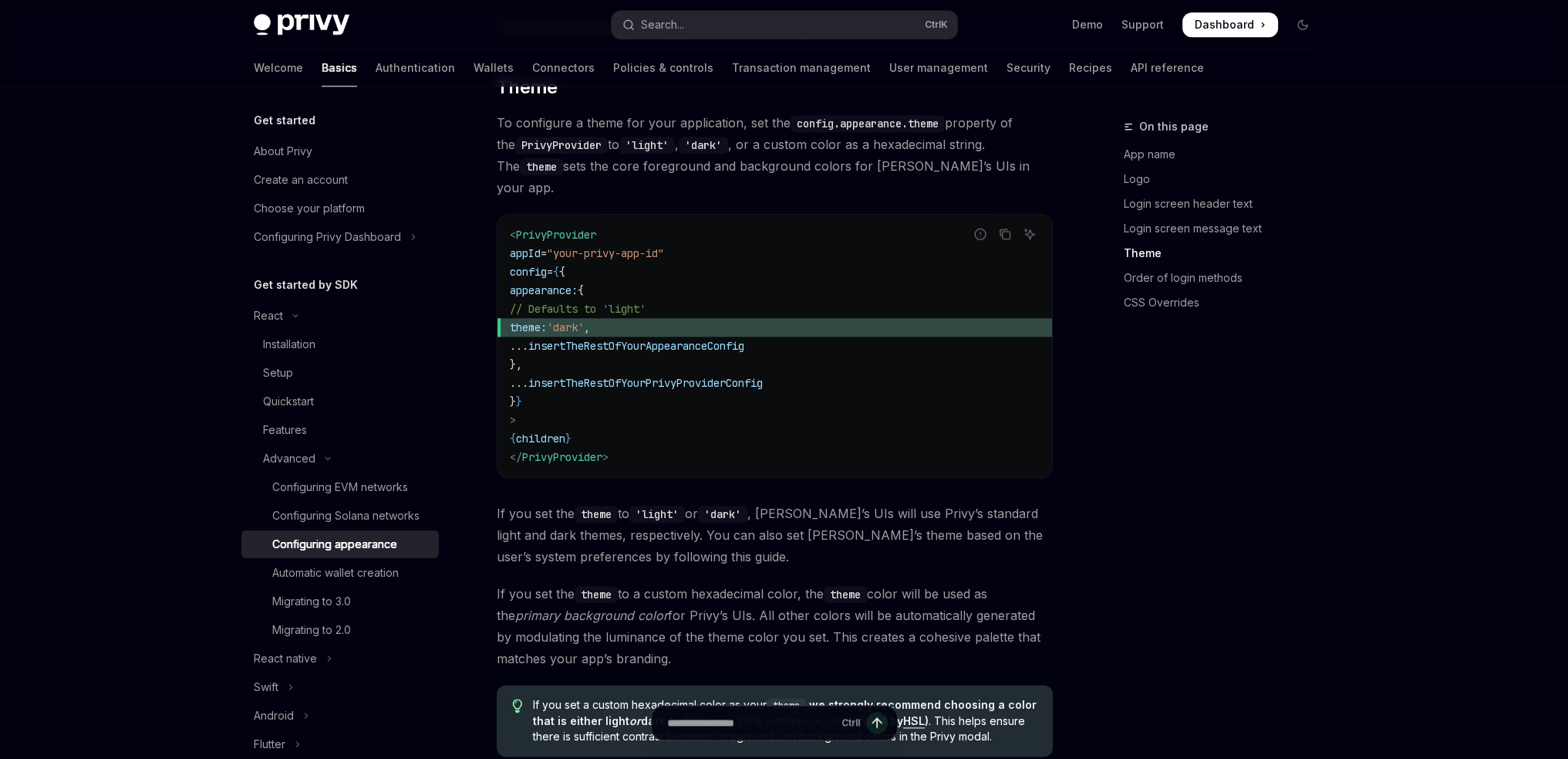
scroll to position [2238, 0]
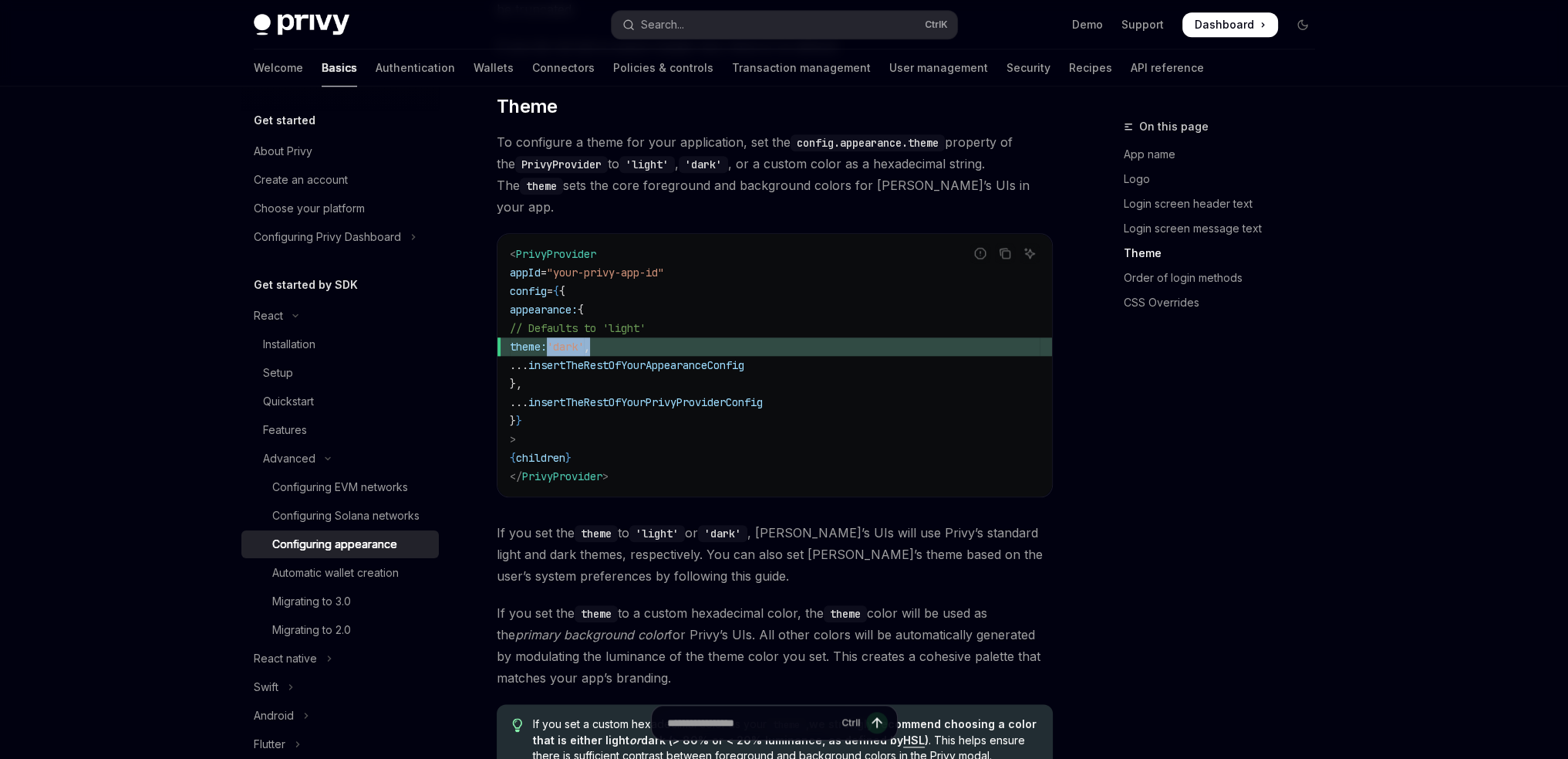
drag, startPoint x: 546, startPoint y: 300, endPoint x: 644, endPoint y: 302, distance: 98.0
click at [644, 338] on span "theme: 'dark' ," at bounding box center [775, 347] width 530 height 19
copy span "theme: 'dark' ,"
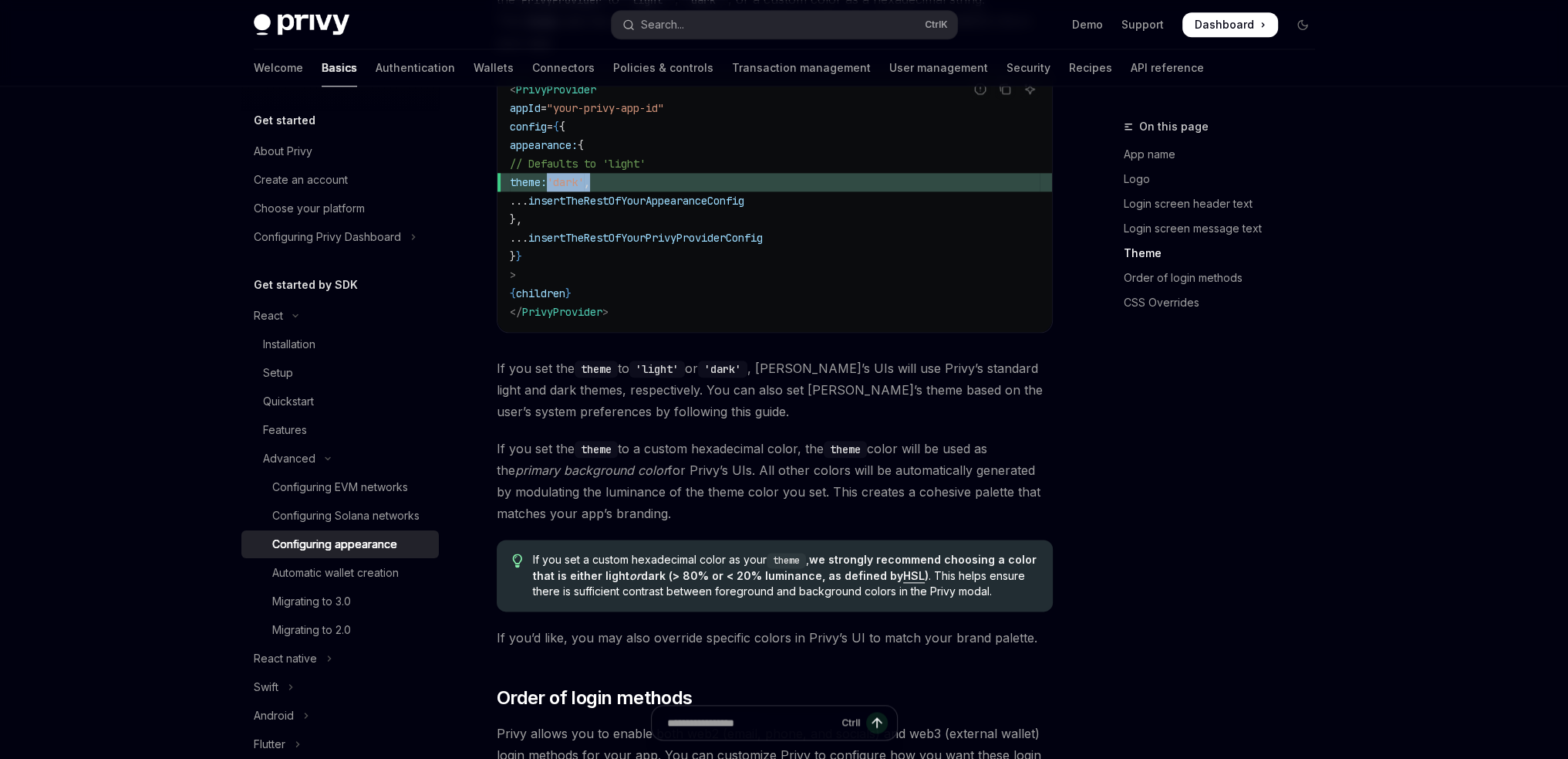
scroll to position [2470, 0]
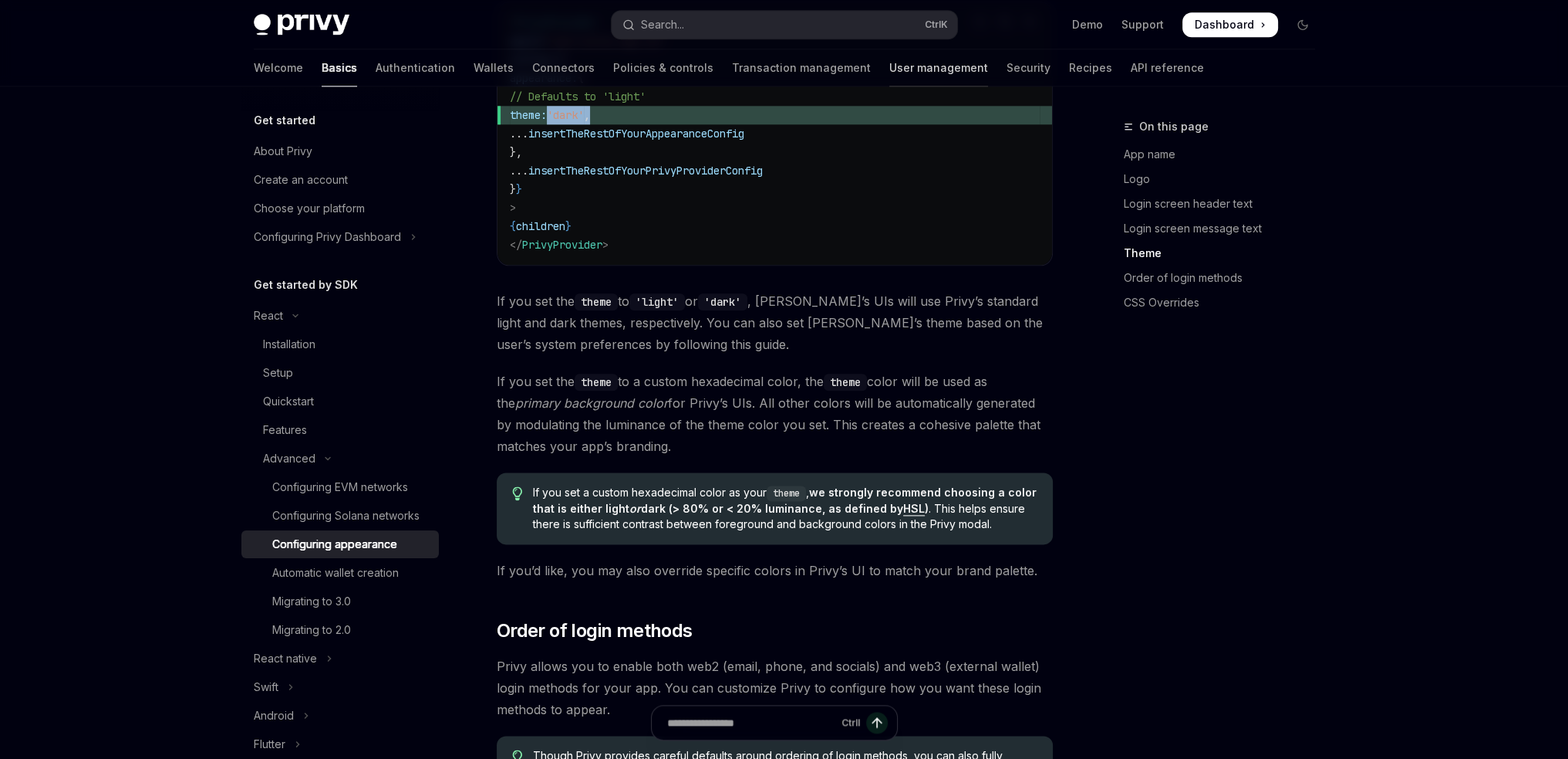
click at [890, 61] on link "User management" at bounding box center [939, 68] width 99 height 37
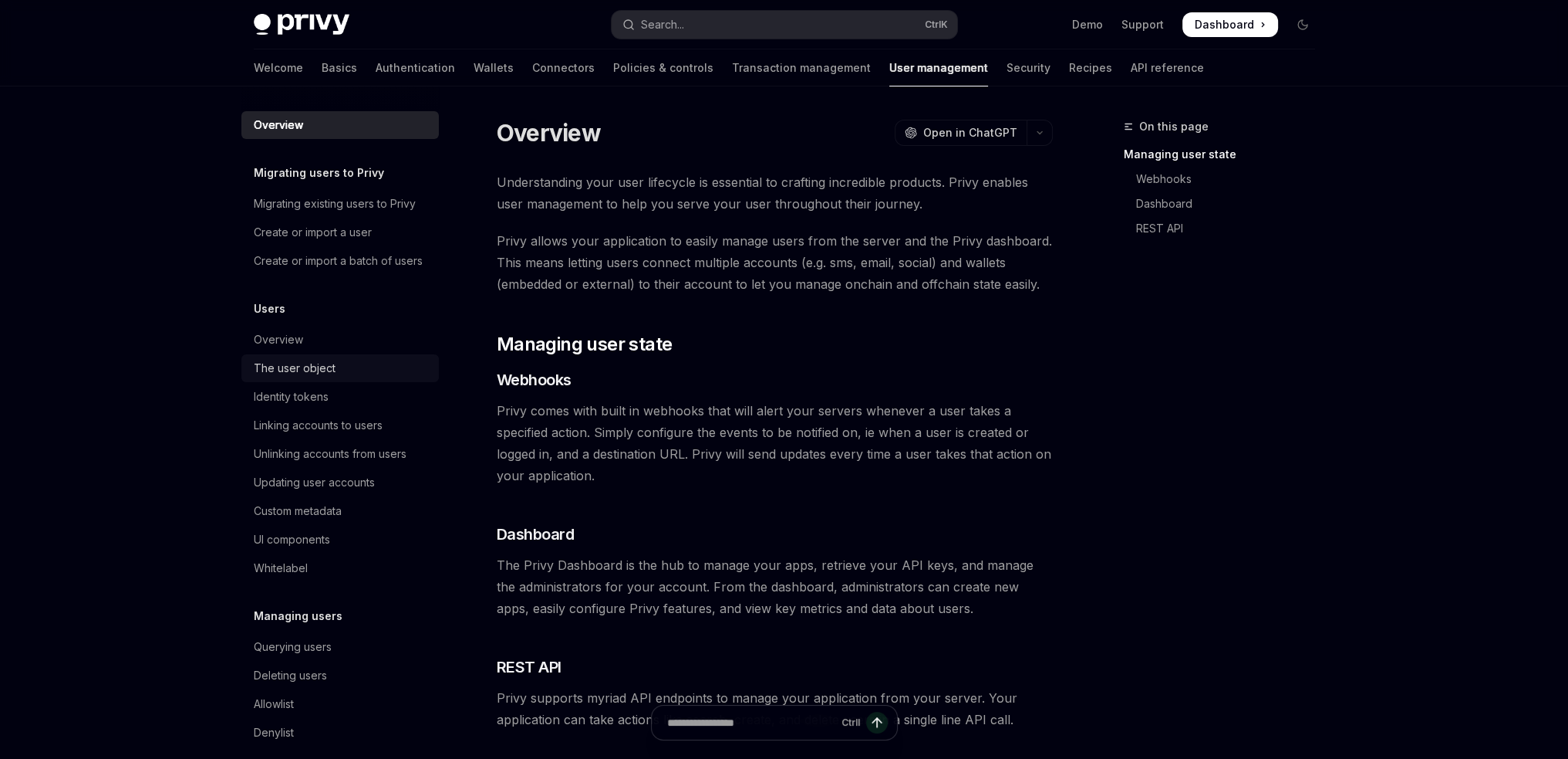
click at [307, 377] on div "The user object" at bounding box center [294, 368] width 82 height 19
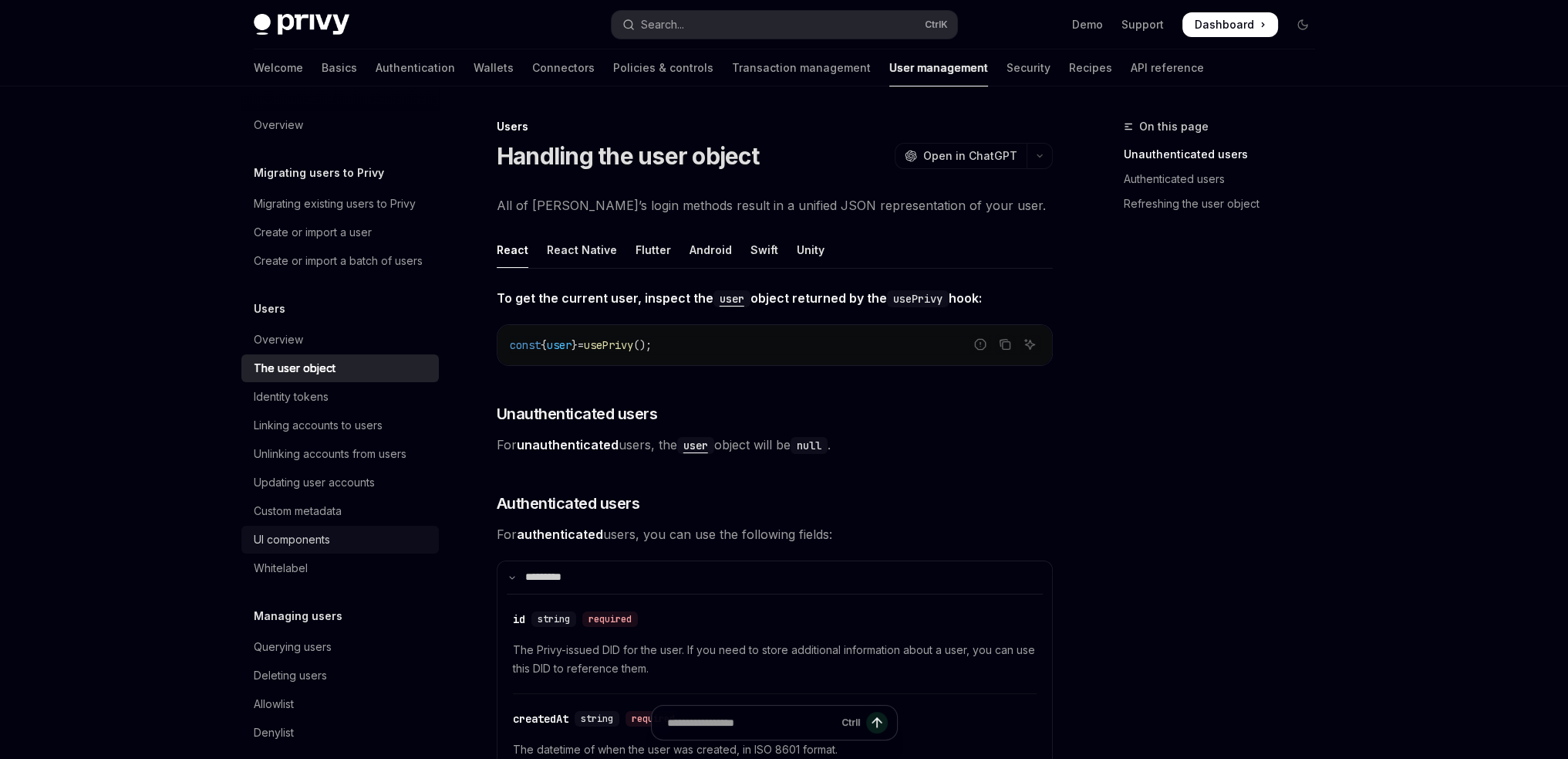
click at [298, 548] on div "UI components" at bounding box center [292, 540] width 76 height 19
type textarea "*"
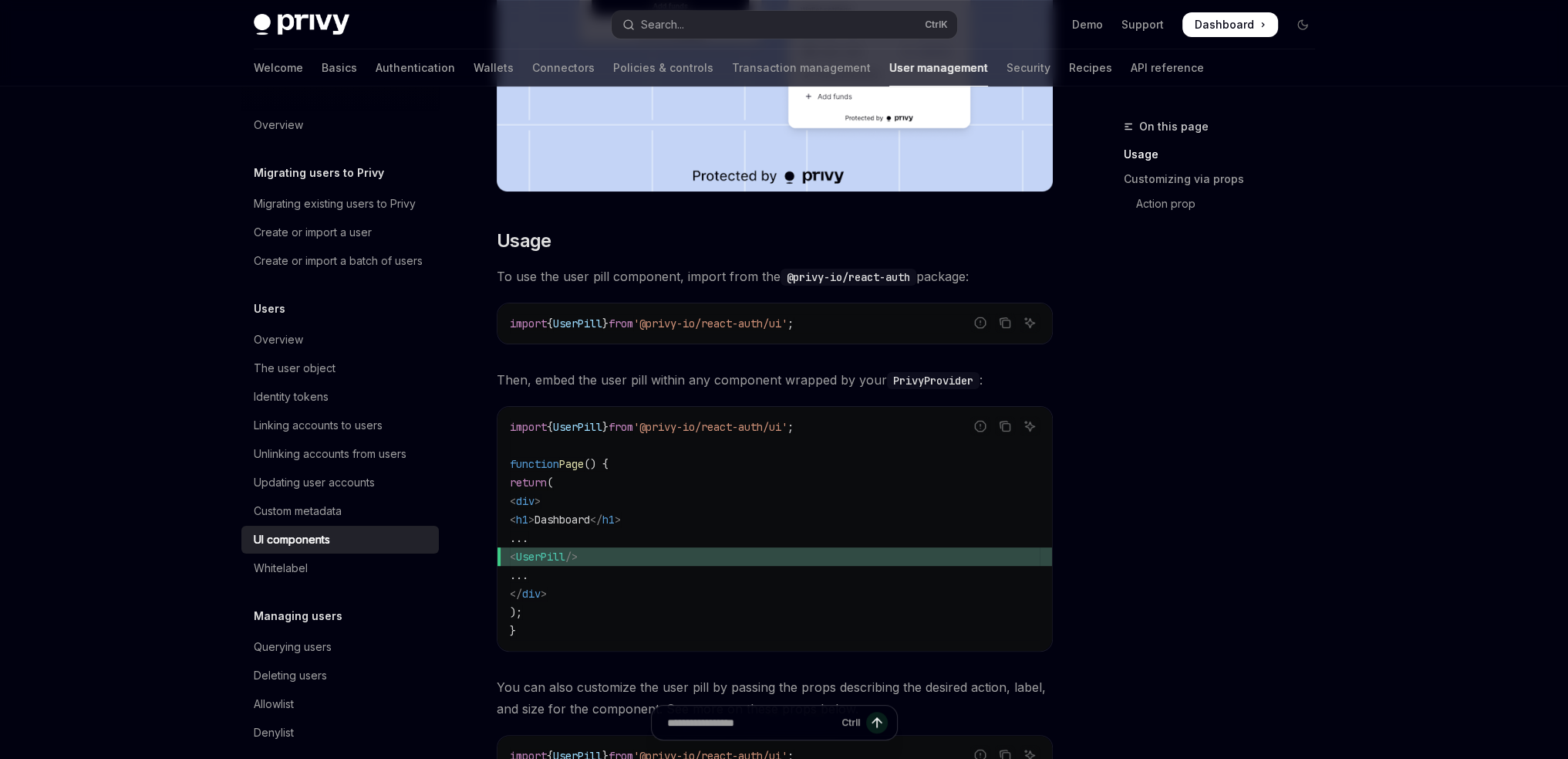
scroll to position [618, 0]
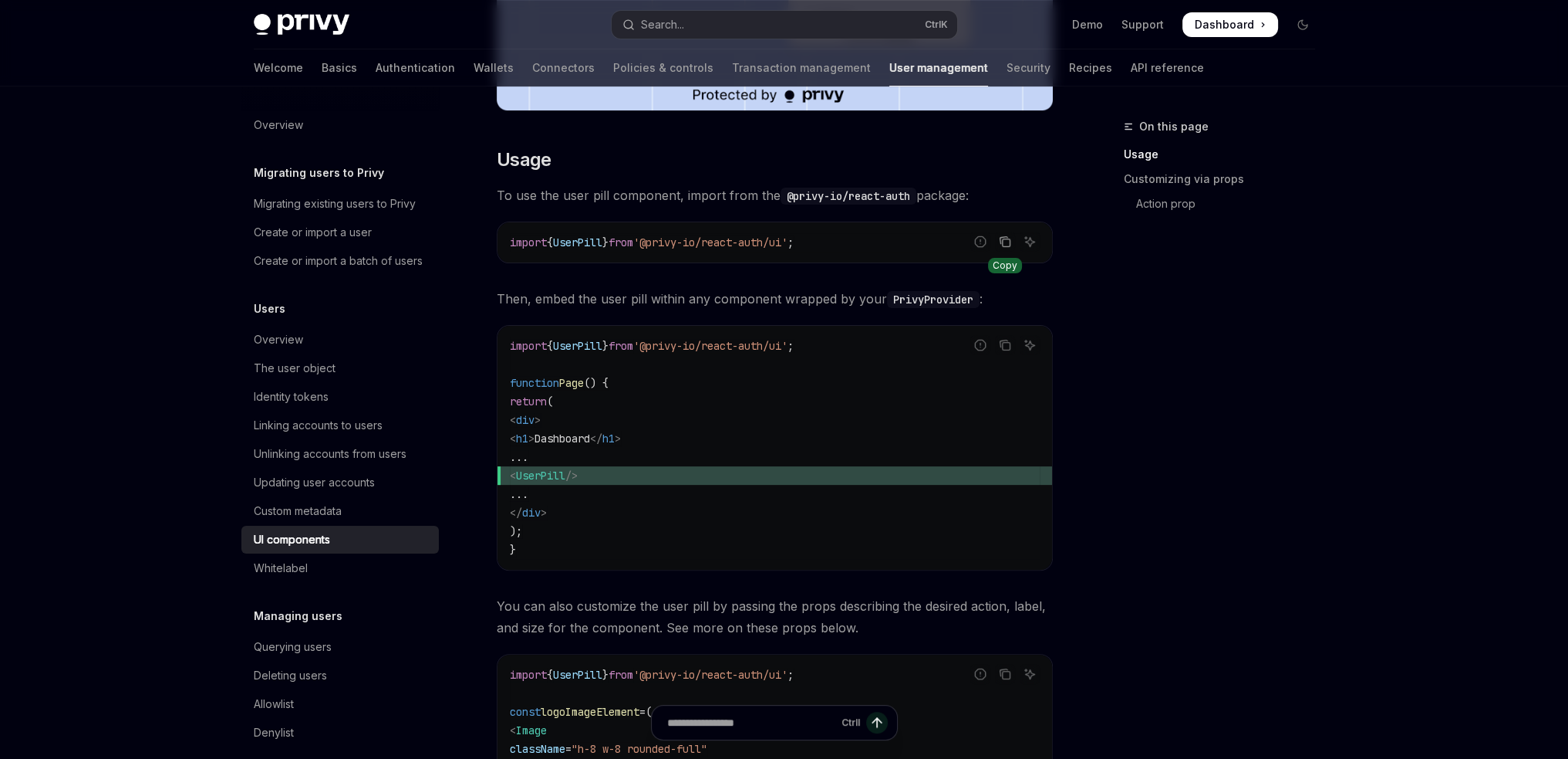
click at [1009, 243] on icon "Copy the contents from the code block" at bounding box center [1006, 243] width 8 height 8
drag, startPoint x: 640, startPoint y: 478, endPoint x: 540, endPoint y: 469, distance: 100.4
click at [540, 469] on span "< UserPill />" at bounding box center [775, 476] width 530 height 19
copy span "< UserPill />"
click at [797, 392] on code "import { UserPill } from '@privy-io/react-auth/ui' ; function Page () { return …" at bounding box center [775, 448] width 530 height 223
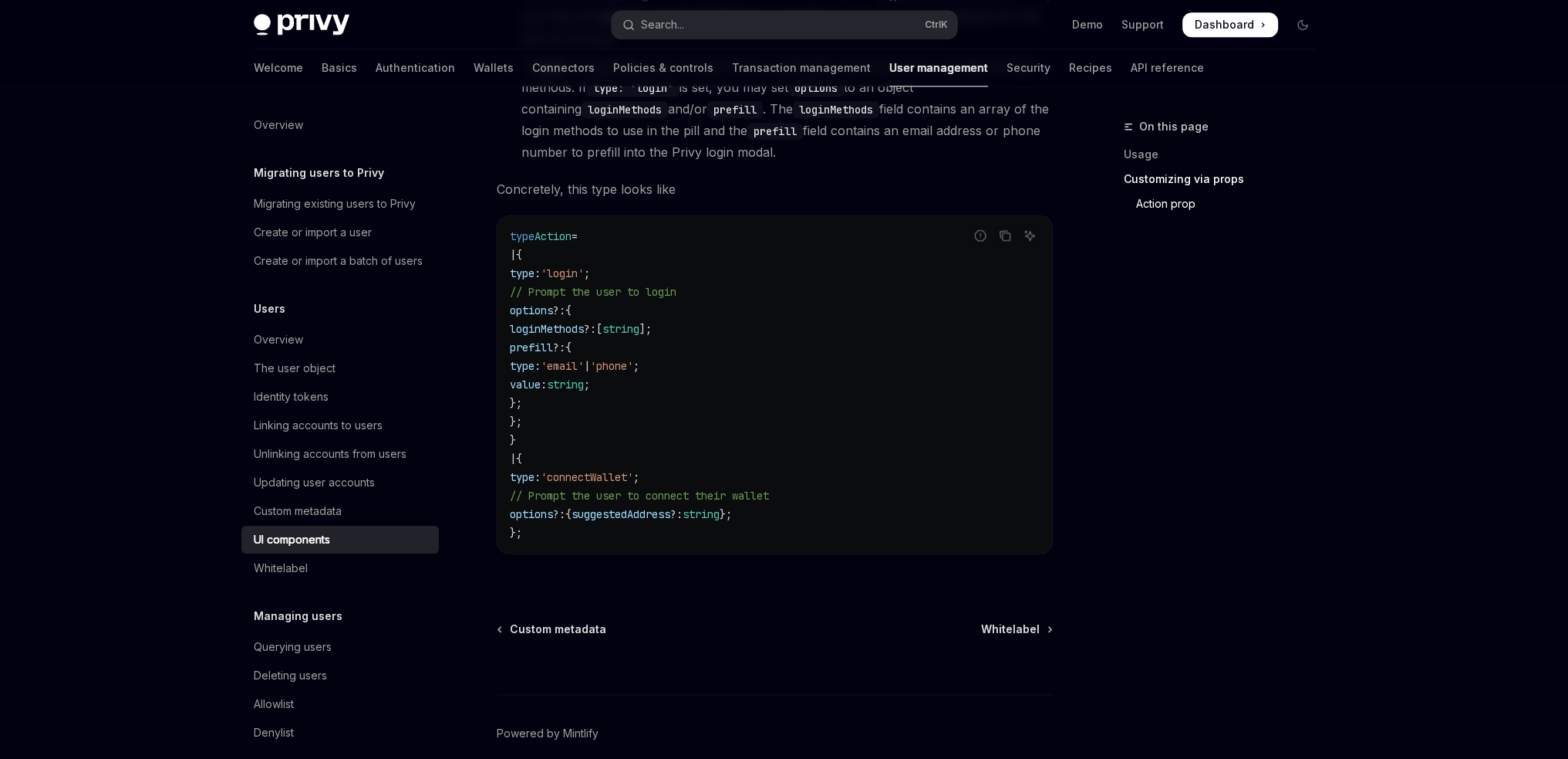
scroll to position [2624, 0]
